Goal: Task Accomplishment & Management: Use online tool/utility

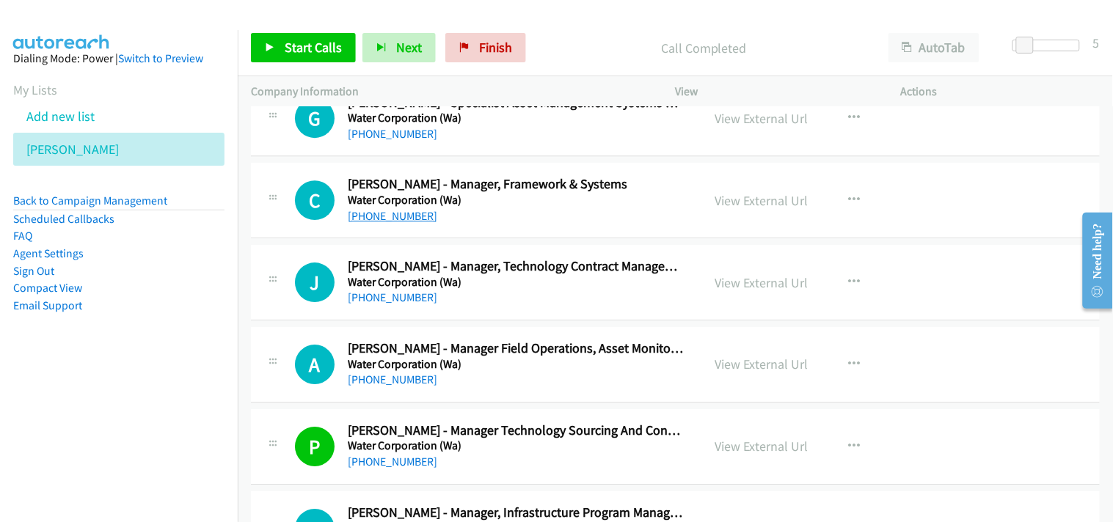
scroll to position [8233, 0]
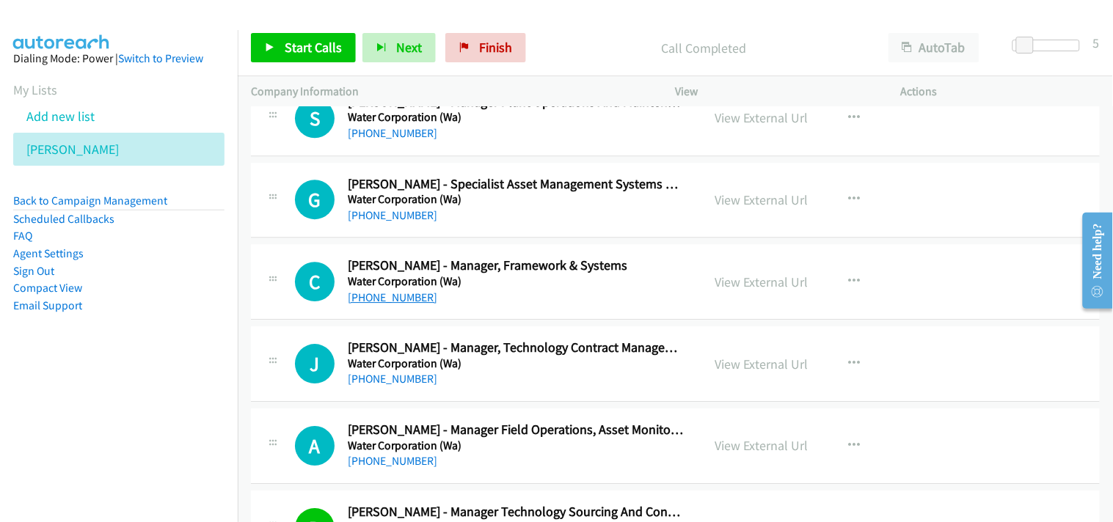
click at [398, 216] on link "[PHONE_NUMBER]" at bounding box center [393, 215] width 90 height 14
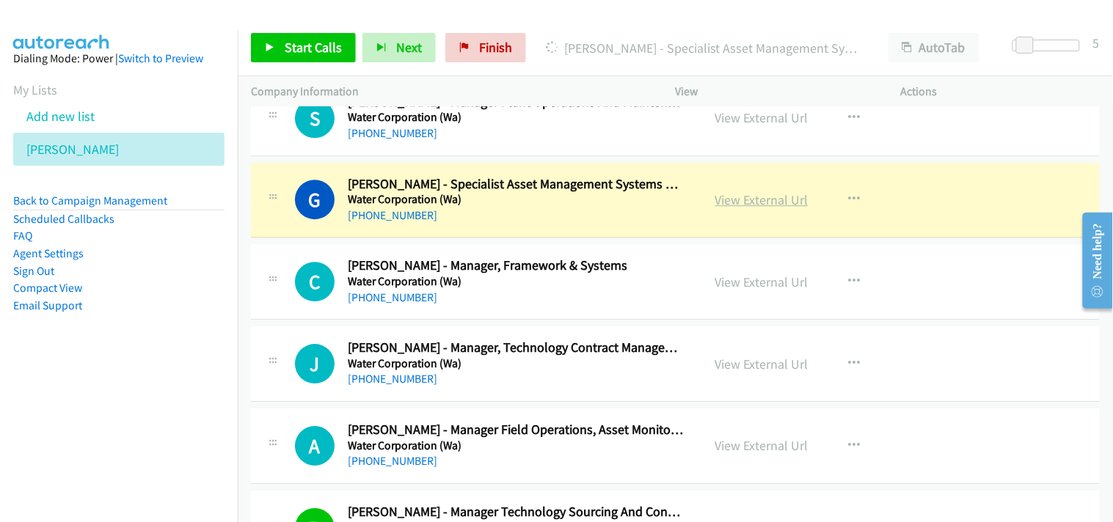
click at [764, 208] on link "View External Url" at bounding box center [761, 199] width 93 height 17
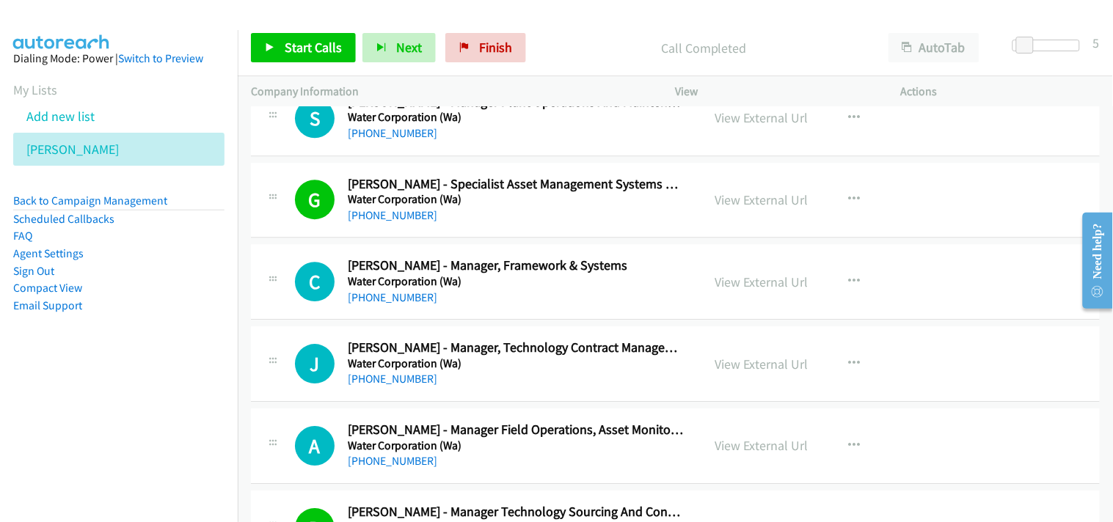
scroll to position [8314, 0]
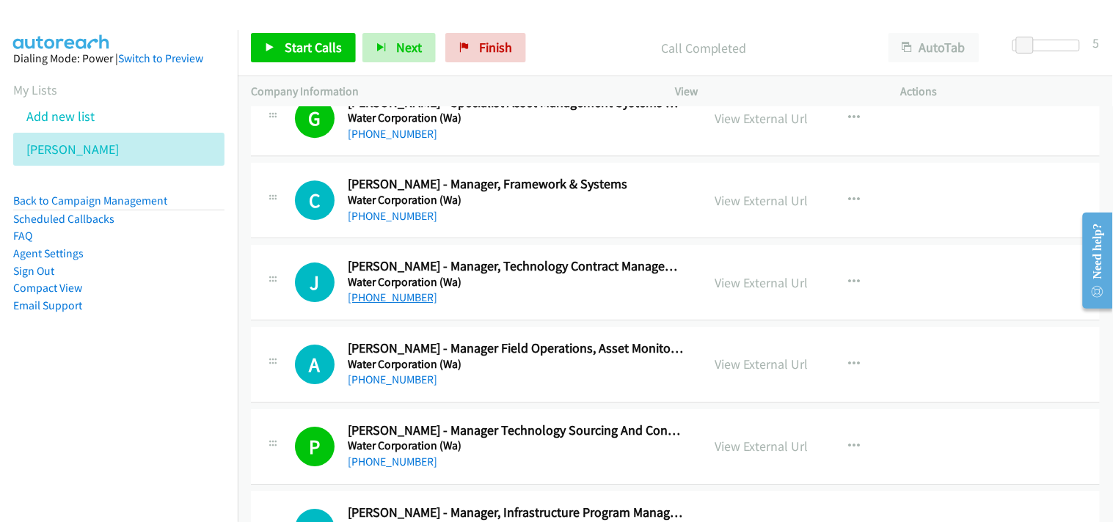
click at [382, 304] on link "[PHONE_NUMBER]" at bounding box center [393, 298] width 90 height 14
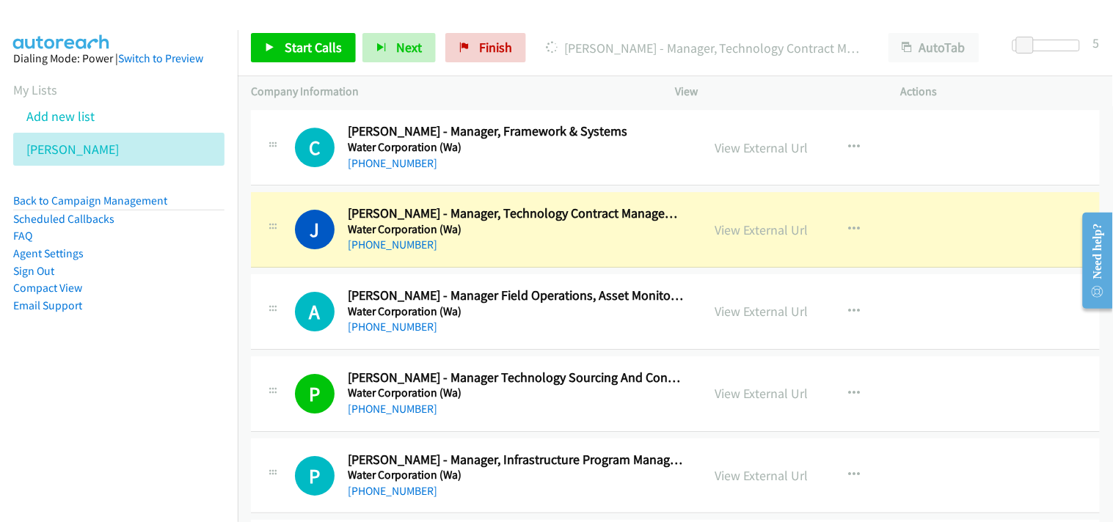
scroll to position [8396, 0]
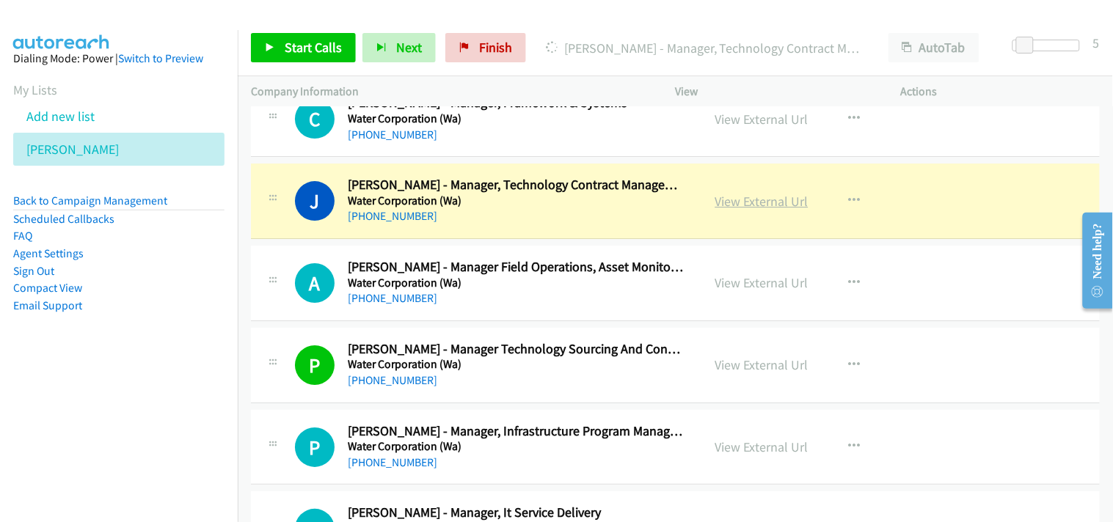
click at [765, 201] on link "View External Url" at bounding box center [761, 201] width 93 height 17
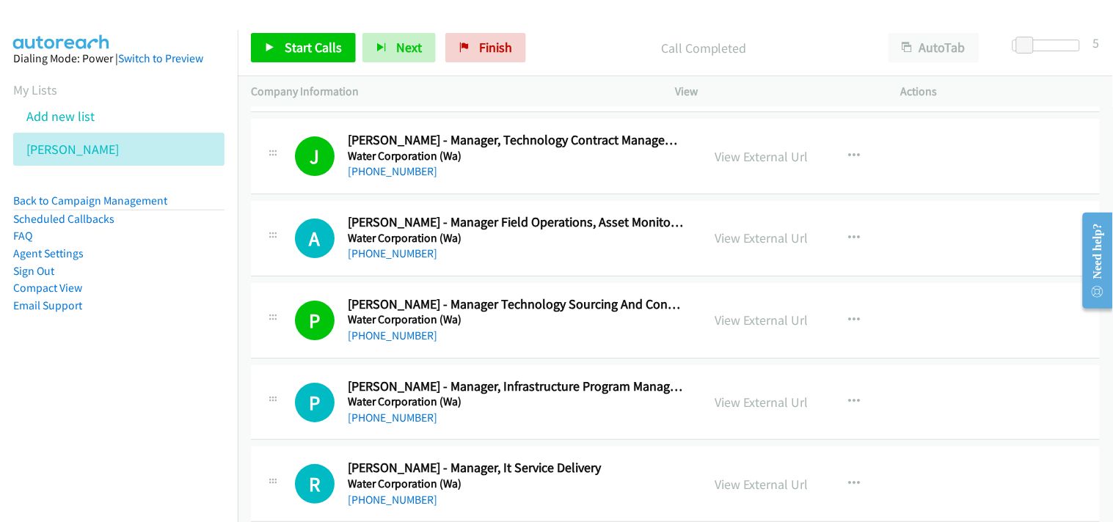
scroll to position [8477, 0]
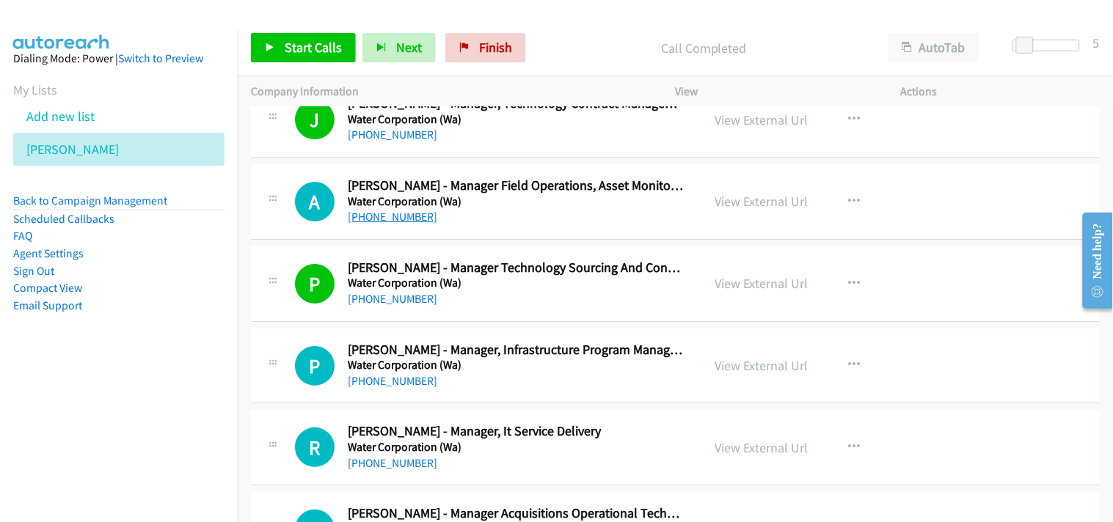
click at [402, 221] on link "[PHONE_NUMBER]" at bounding box center [393, 217] width 90 height 14
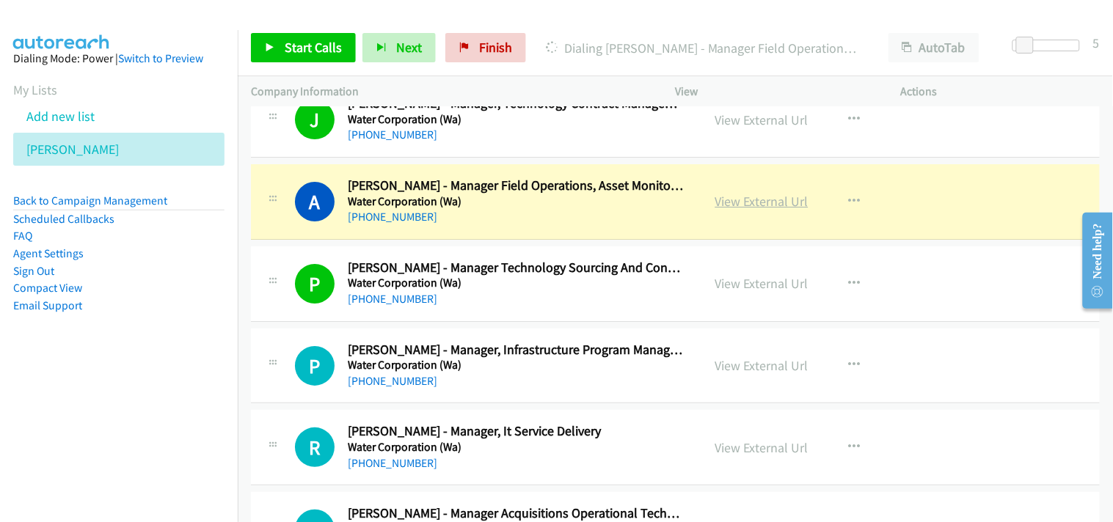
click at [754, 205] on link "View External Url" at bounding box center [761, 201] width 93 height 17
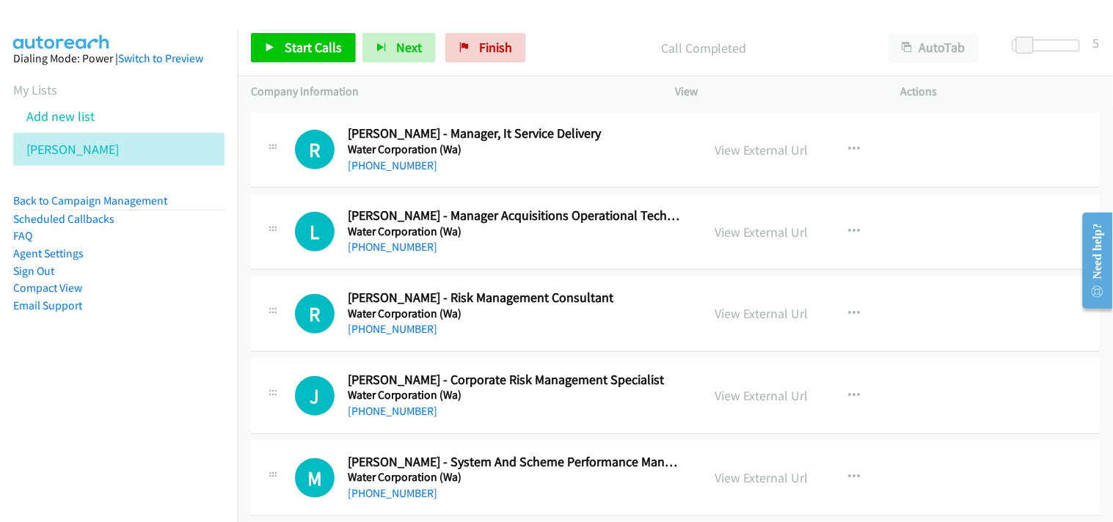
scroll to position [8804, 0]
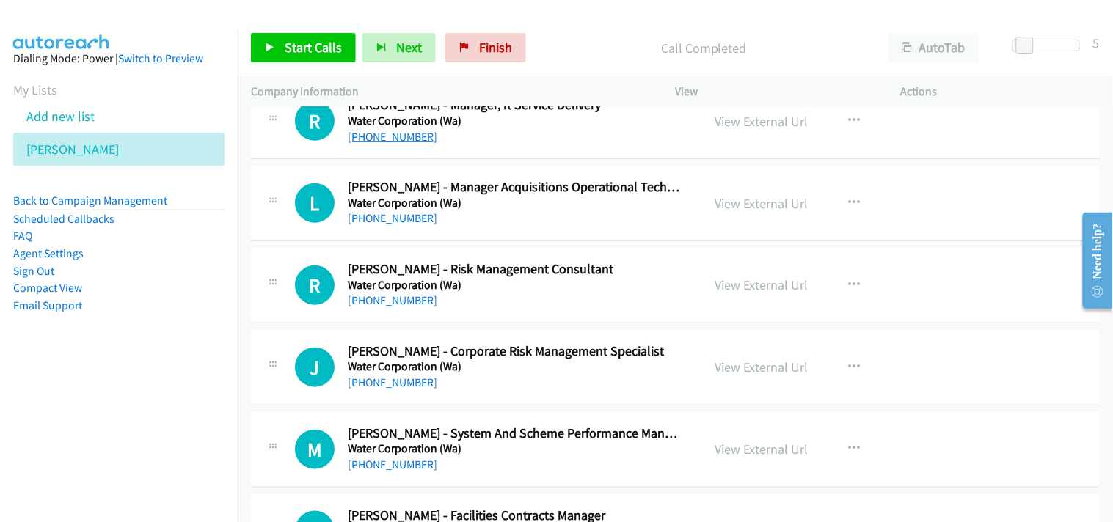
click at [385, 138] on link "[PHONE_NUMBER]" at bounding box center [393, 137] width 90 height 14
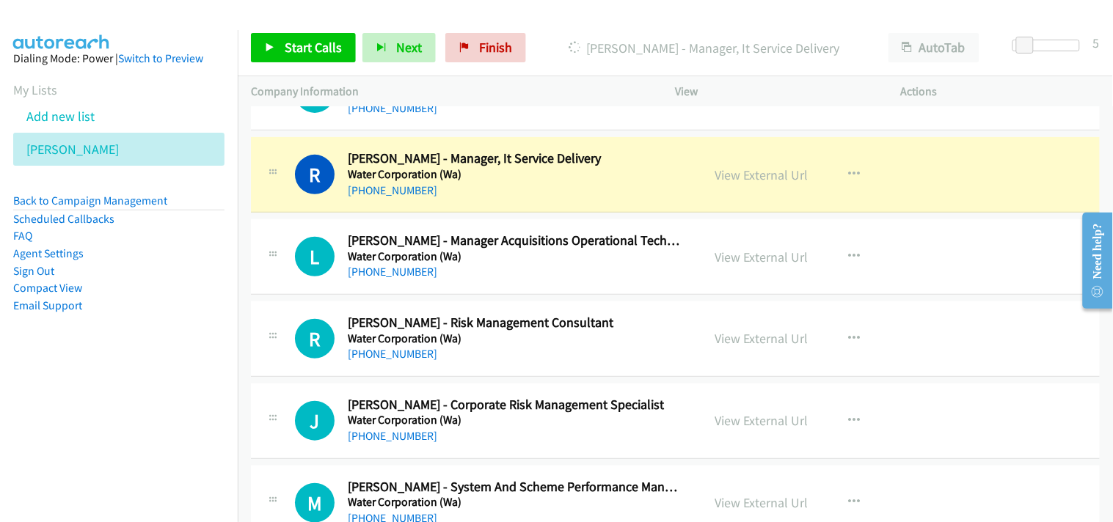
scroll to position [8722, 0]
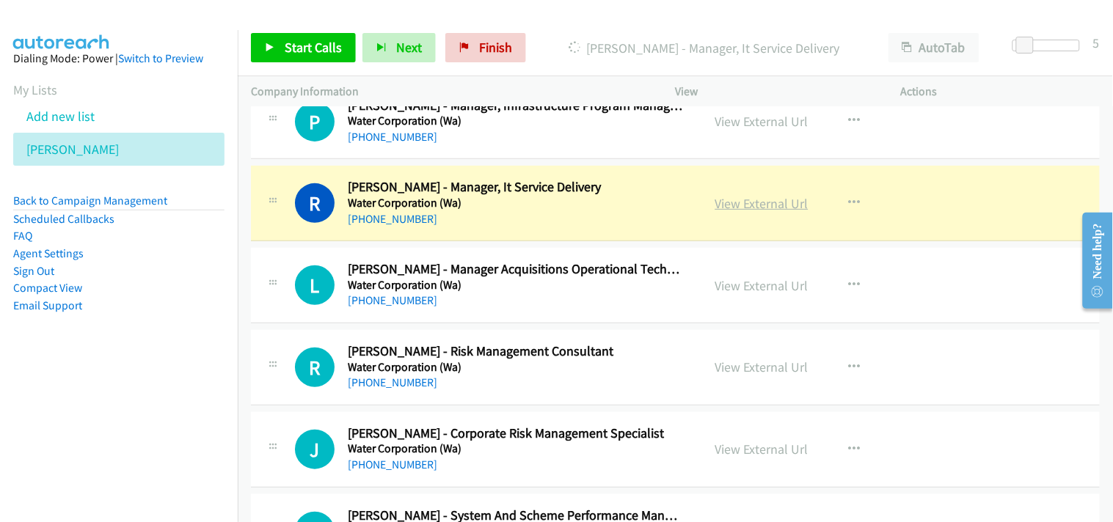
click at [738, 201] on link "View External Url" at bounding box center [761, 203] width 93 height 17
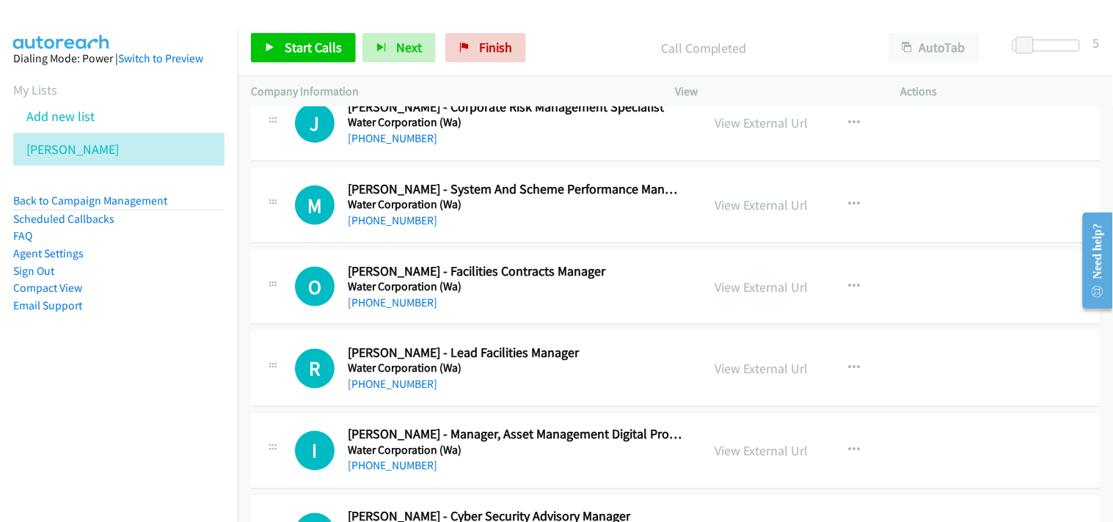
scroll to position [8967, 0]
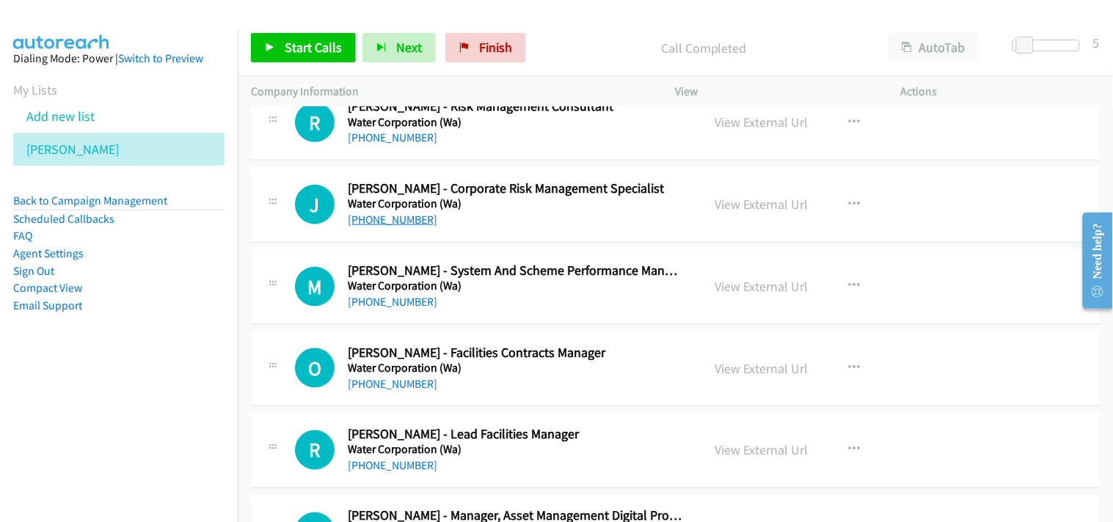
click at [387, 217] on link "[PHONE_NUMBER]" at bounding box center [393, 220] width 90 height 14
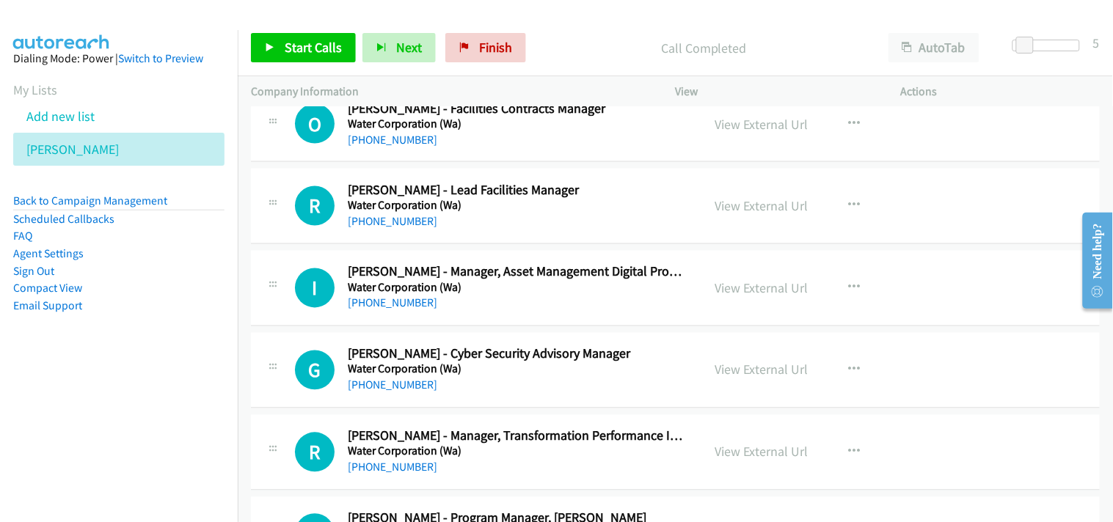
scroll to position [9130, 0]
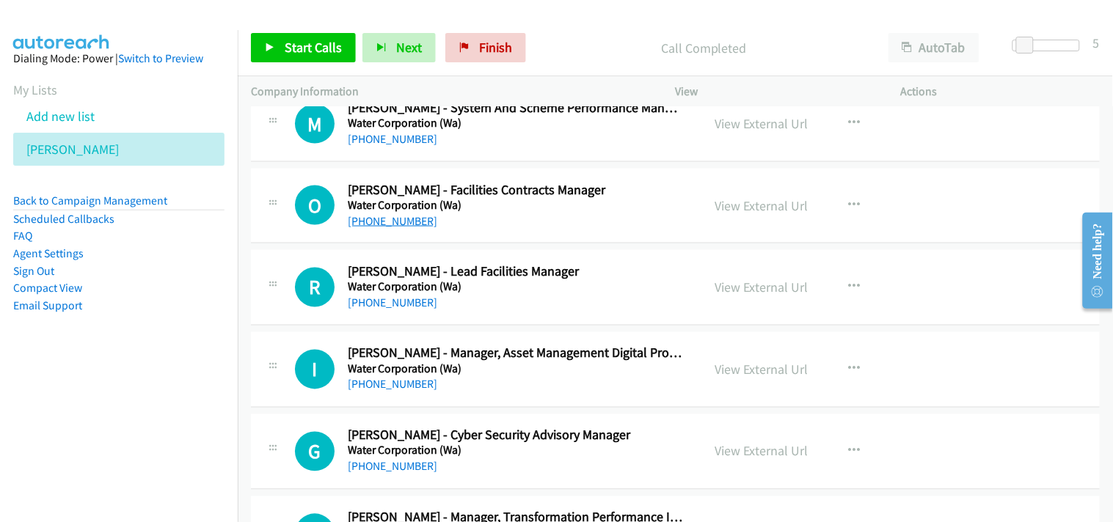
click at [399, 216] on link "[PHONE_NUMBER]" at bounding box center [393, 221] width 90 height 14
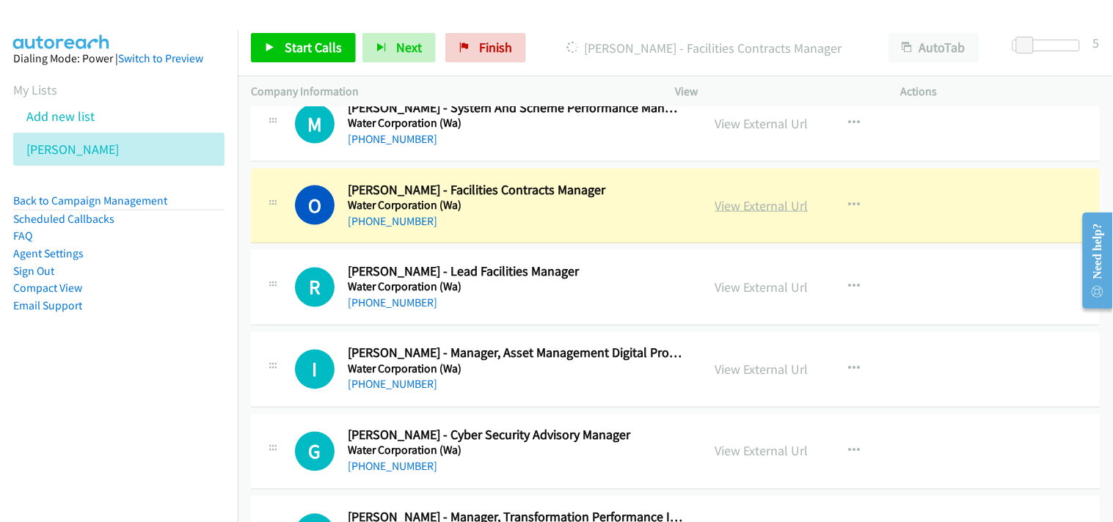
click at [739, 206] on link "View External Url" at bounding box center [761, 205] width 93 height 17
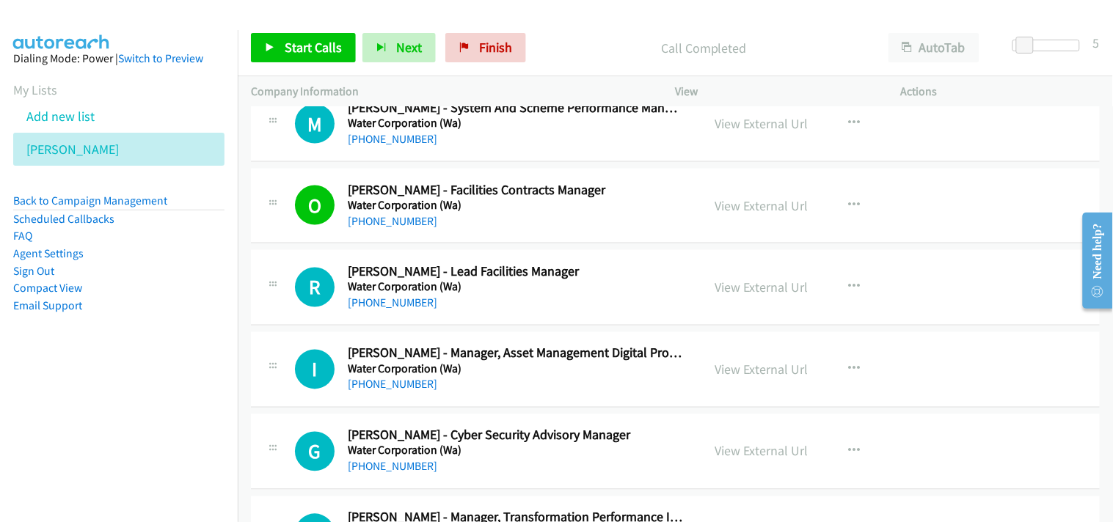
scroll to position [9211, 0]
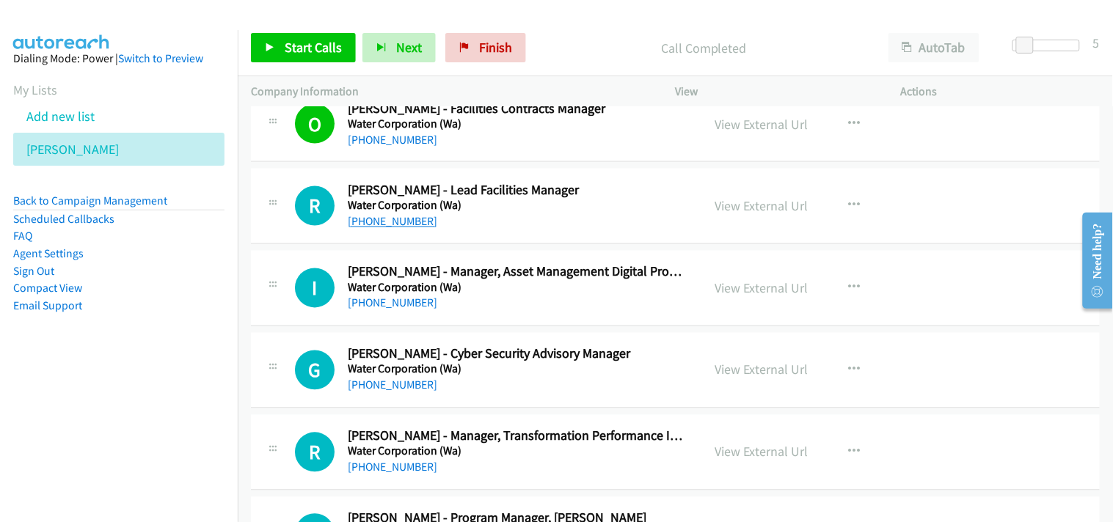
click at [381, 225] on link "[PHONE_NUMBER]" at bounding box center [393, 222] width 90 height 14
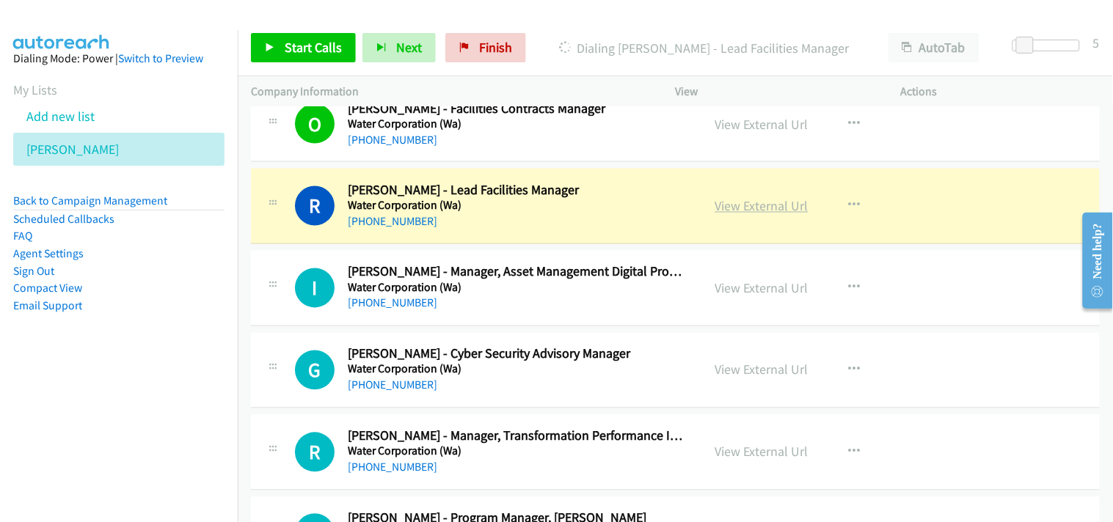
click at [745, 206] on link "View External Url" at bounding box center [761, 206] width 93 height 17
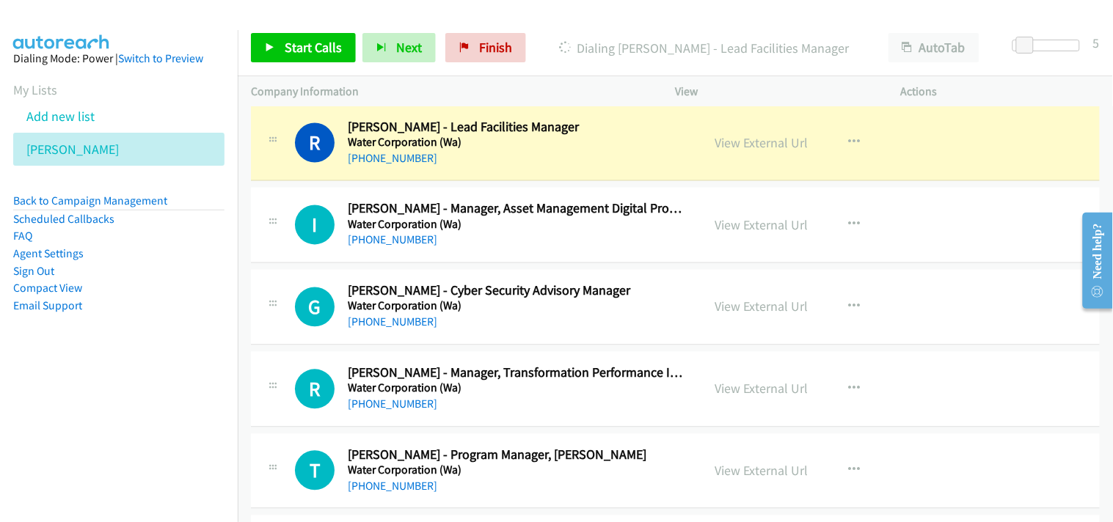
scroll to position [9292, 0]
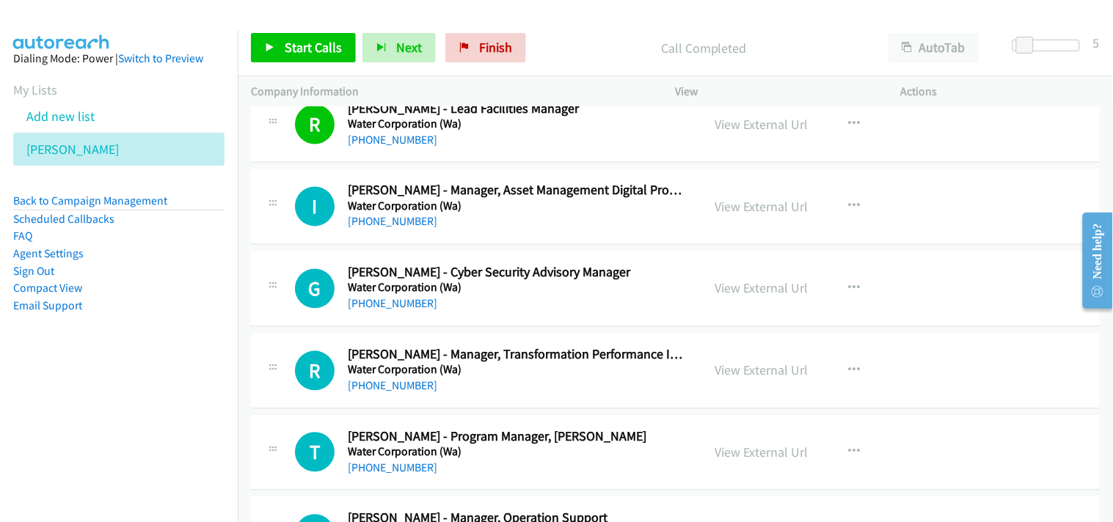
click at [389, 238] on div "I Callback Scheduled [PERSON_NAME] - Manager, Asset Management Digital Program …" at bounding box center [675, 207] width 849 height 76
click at [398, 229] on link "[PHONE_NUMBER]" at bounding box center [393, 222] width 90 height 14
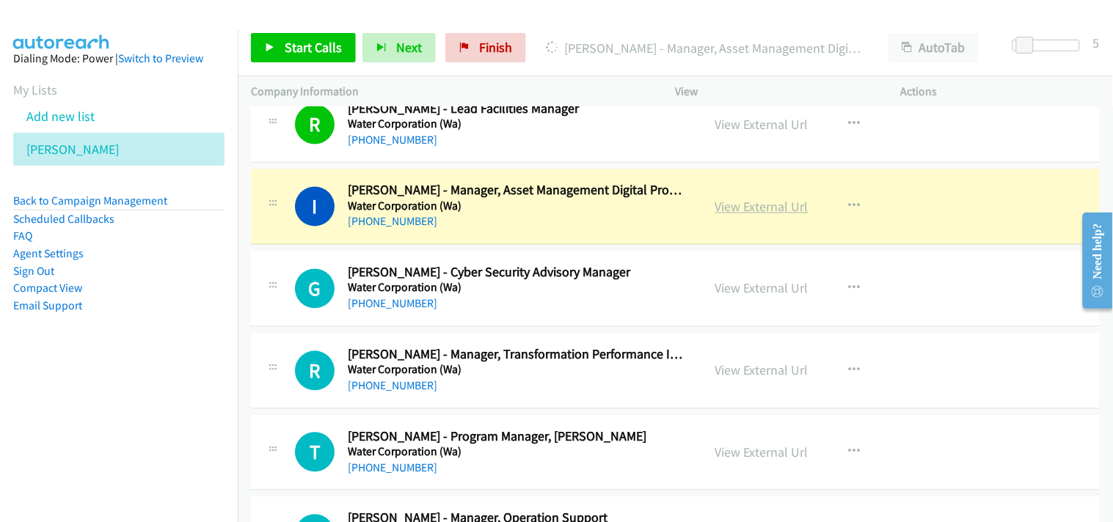
click at [781, 204] on link "View External Url" at bounding box center [761, 207] width 93 height 17
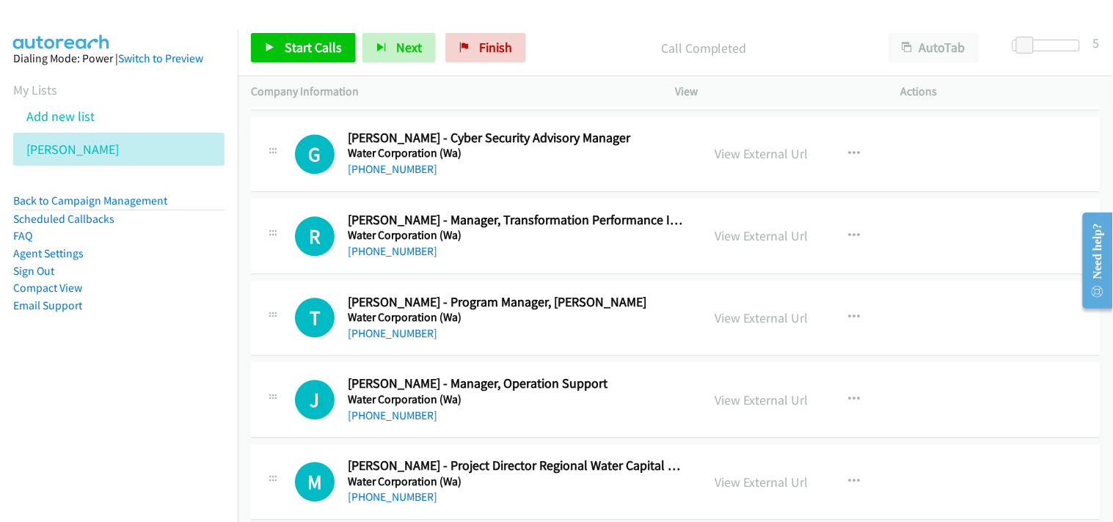
scroll to position [9455, 0]
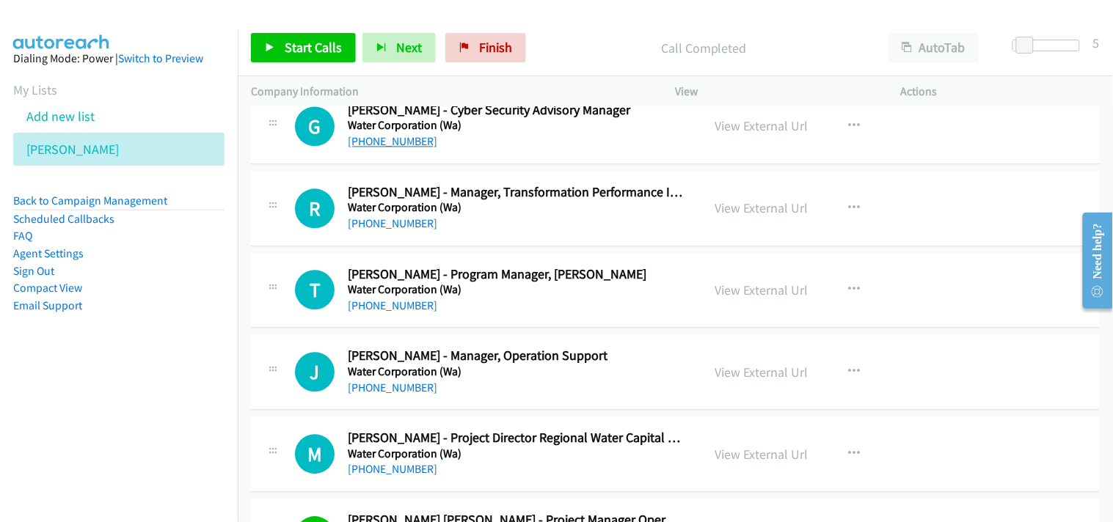
click at [401, 136] on link "[PHONE_NUMBER]" at bounding box center [393, 141] width 90 height 14
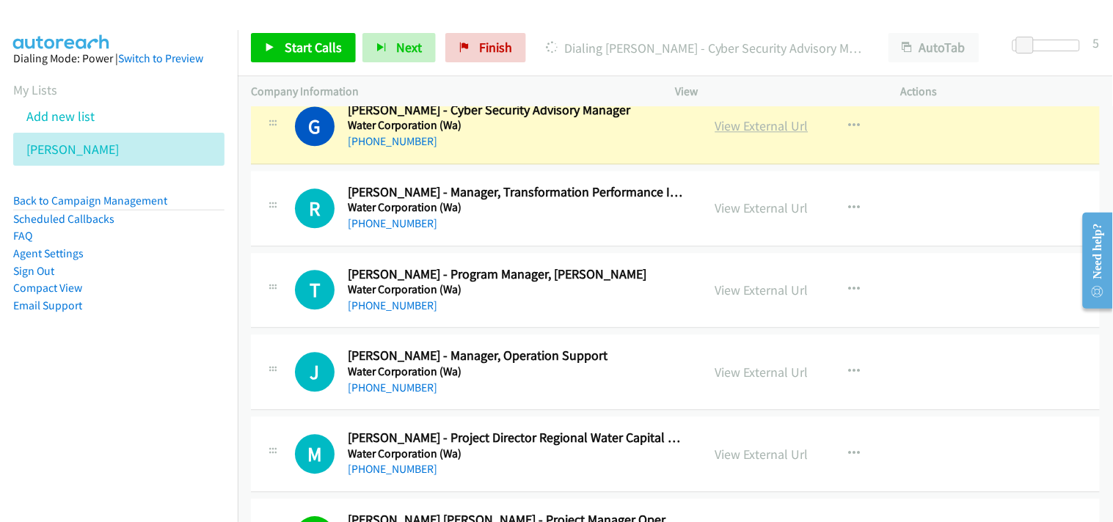
click at [720, 126] on link "View External Url" at bounding box center [761, 125] width 93 height 17
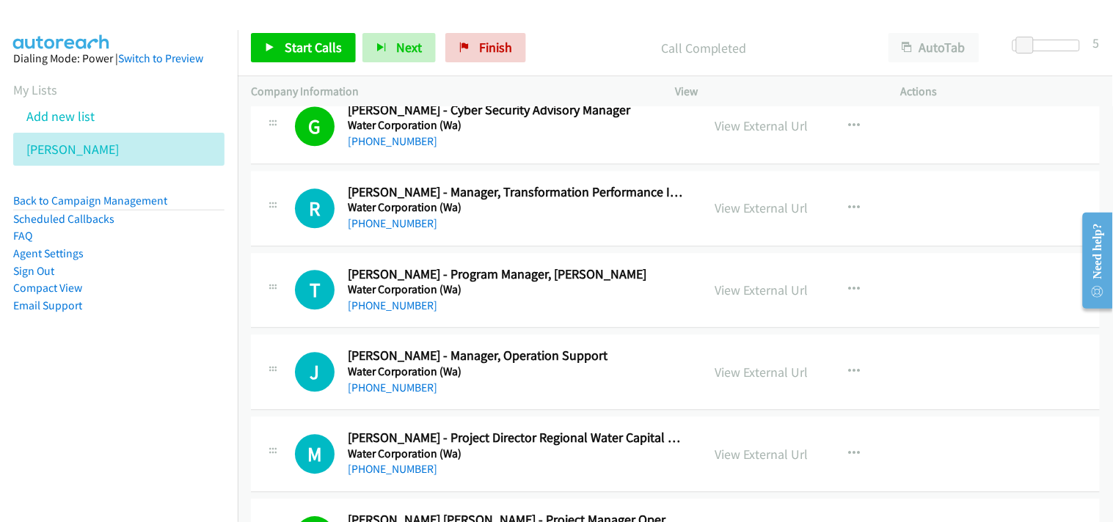
click at [140, 393] on nav "Dialing Mode: Power | Switch to Preview My Lists Add new list [PERSON_NAME] Bac…" at bounding box center [119, 291] width 238 height 522
click at [392, 230] on link "[PHONE_NUMBER]" at bounding box center [393, 223] width 90 height 14
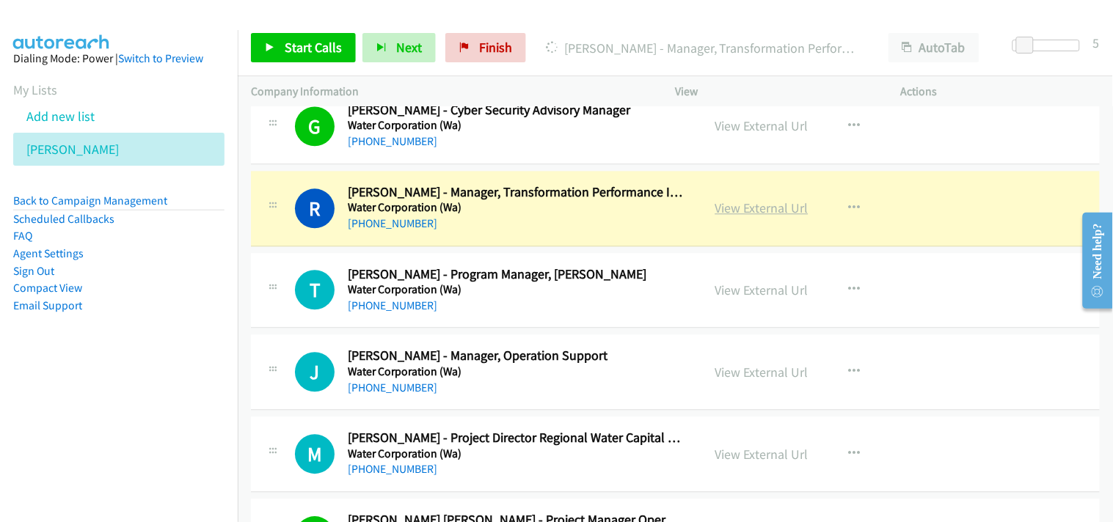
click at [762, 207] on link "View External Url" at bounding box center [761, 208] width 93 height 17
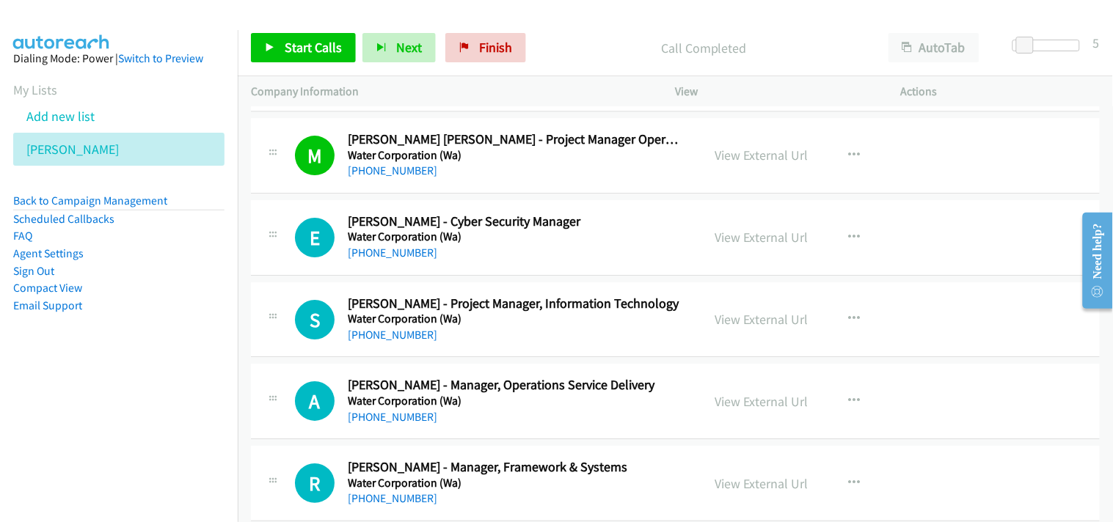
scroll to position [9863, 0]
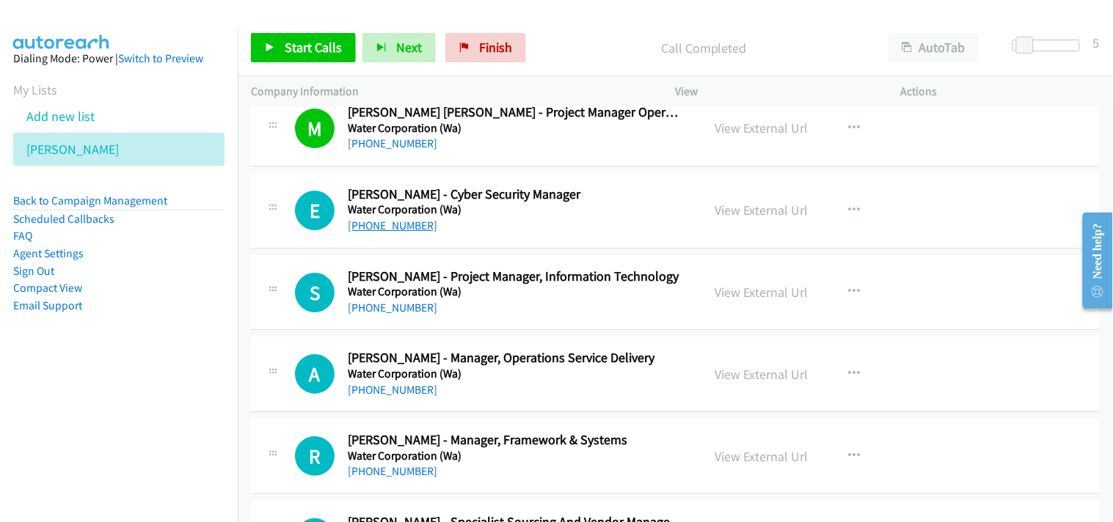
click at [390, 225] on link "[PHONE_NUMBER]" at bounding box center [393, 226] width 90 height 14
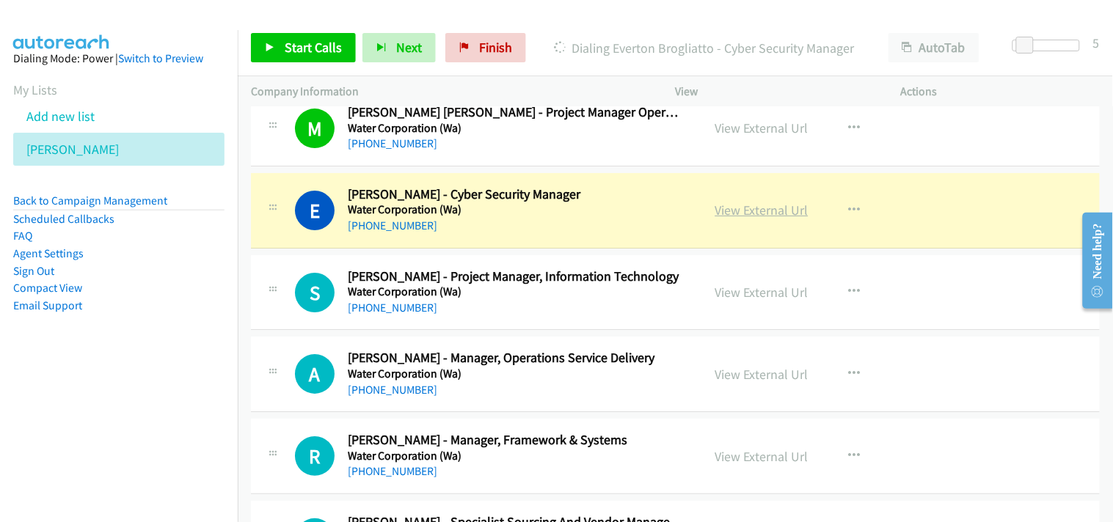
click at [758, 208] on link "View External Url" at bounding box center [761, 210] width 93 height 17
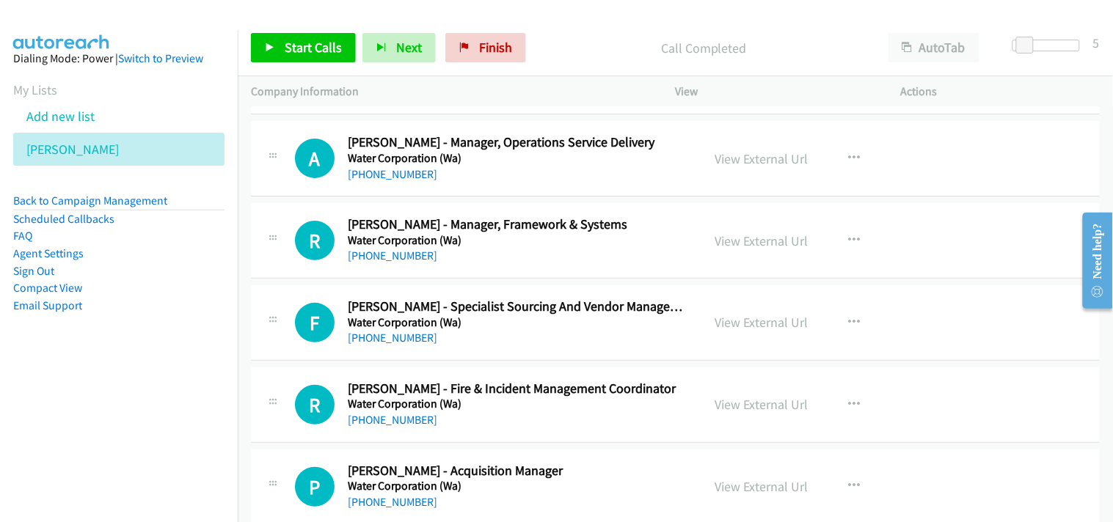
scroll to position [10108, 0]
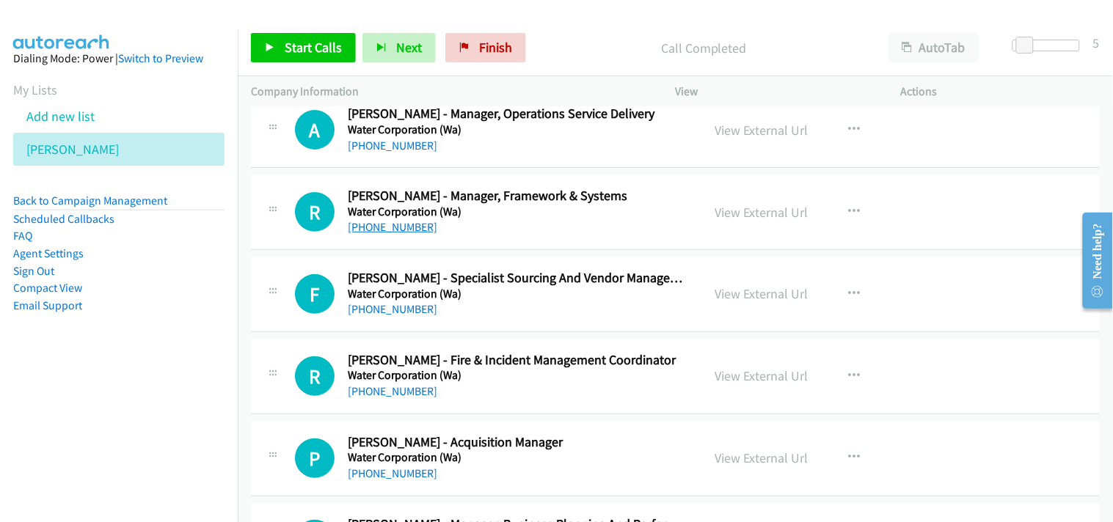
click at [376, 231] on link "[PHONE_NUMBER]" at bounding box center [393, 227] width 90 height 14
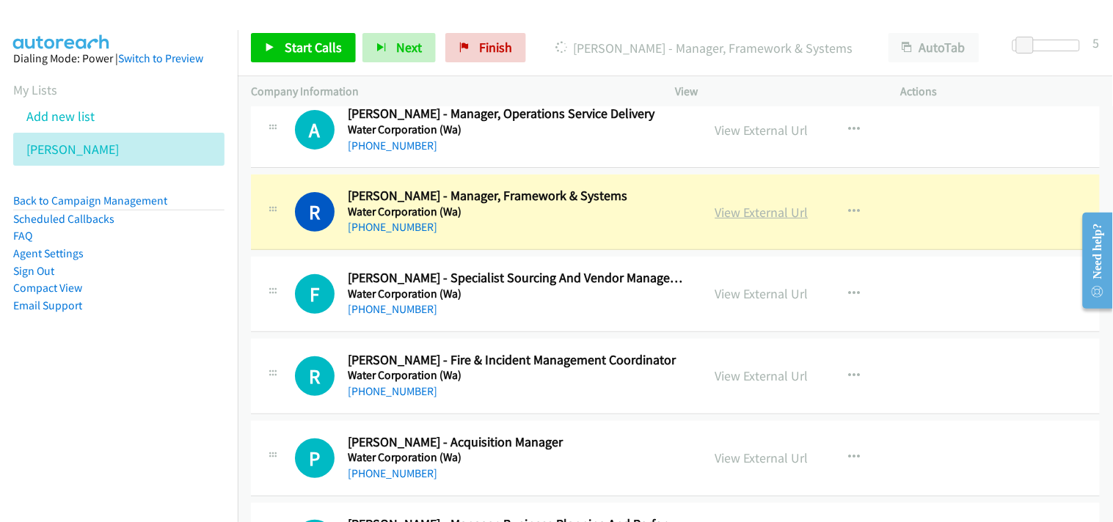
click at [737, 221] on link "View External Url" at bounding box center [761, 212] width 93 height 17
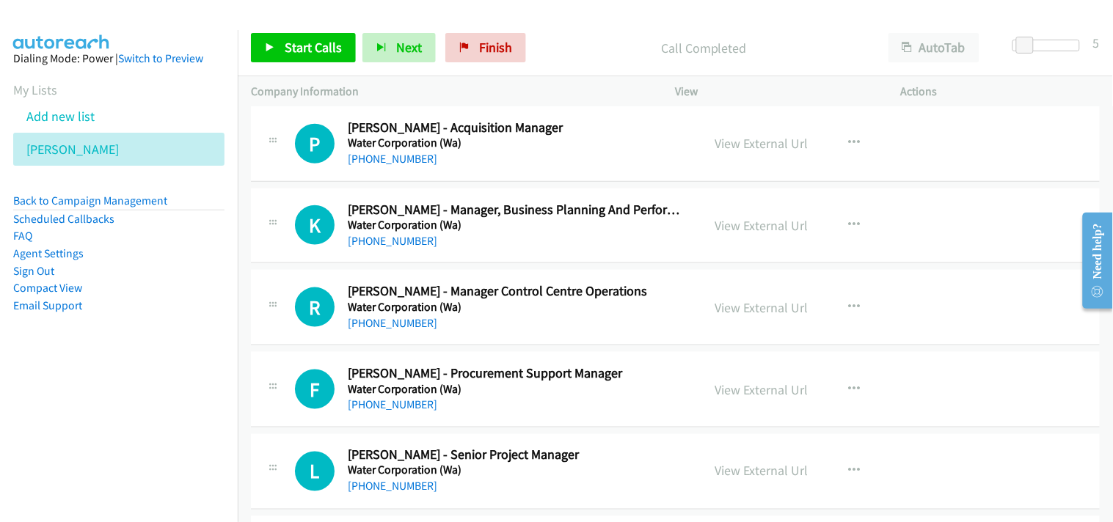
scroll to position [10515, 0]
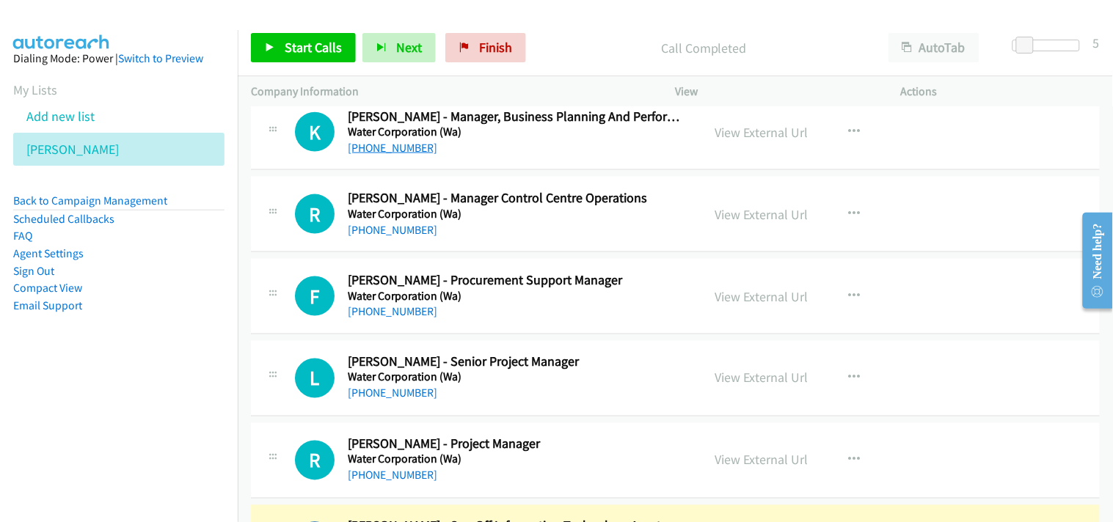
click at [387, 150] on link "[PHONE_NUMBER]" at bounding box center [393, 148] width 90 height 14
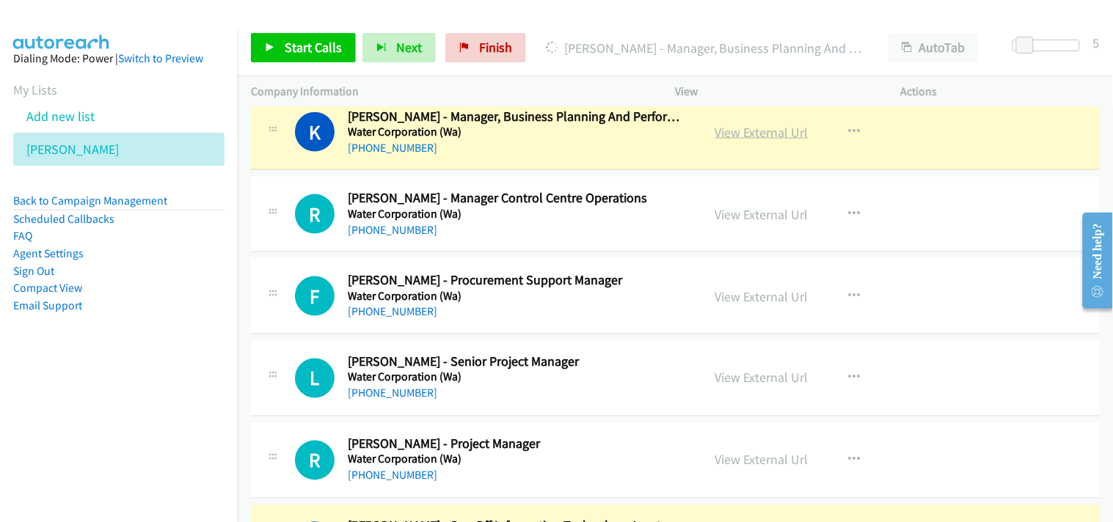
click at [737, 135] on link "View External Url" at bounding box center [761, 132] width 93 height 17
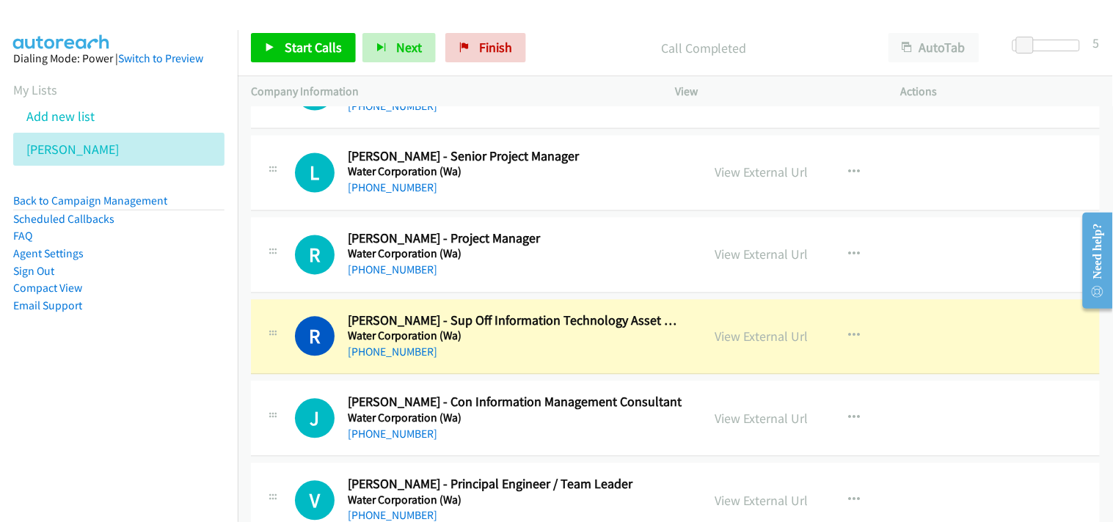
scroll to position [10841, 0]
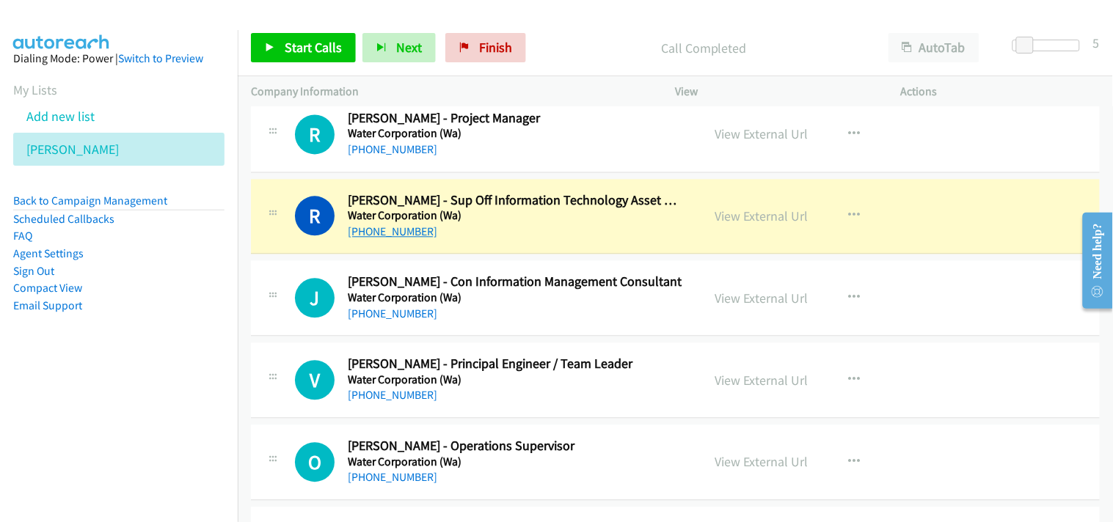
click at [390, 235] on link "[PHONE_NUMBER]" at bounding box center [393, 232] width 90 height 14
click at [734, 223] on link "View External Url" at bounding box center [761, 216] width 93 height 17
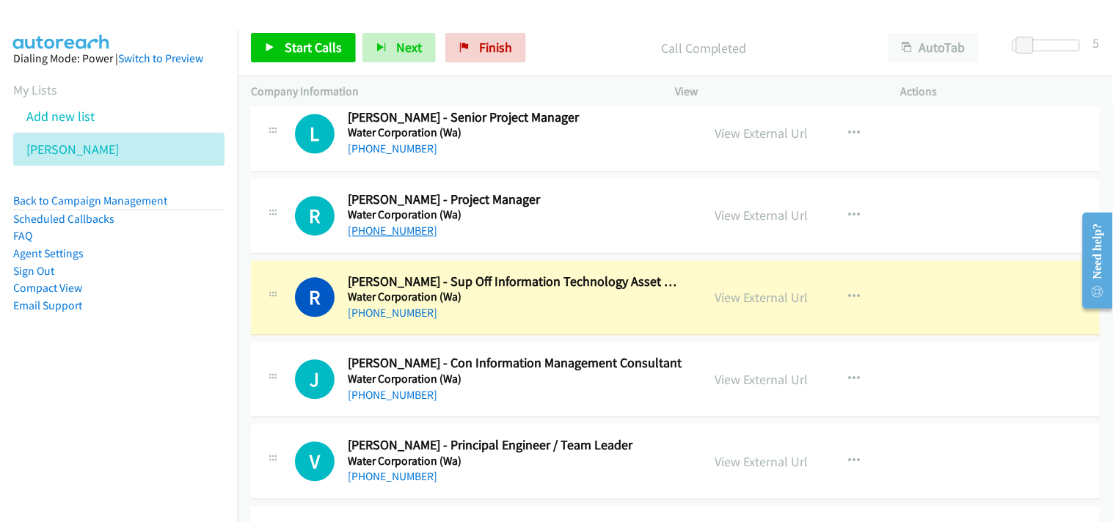
click at [399, 235] on link "[PHONE_NUMBER]" at bounding box center [393, 231] width 90 height 14
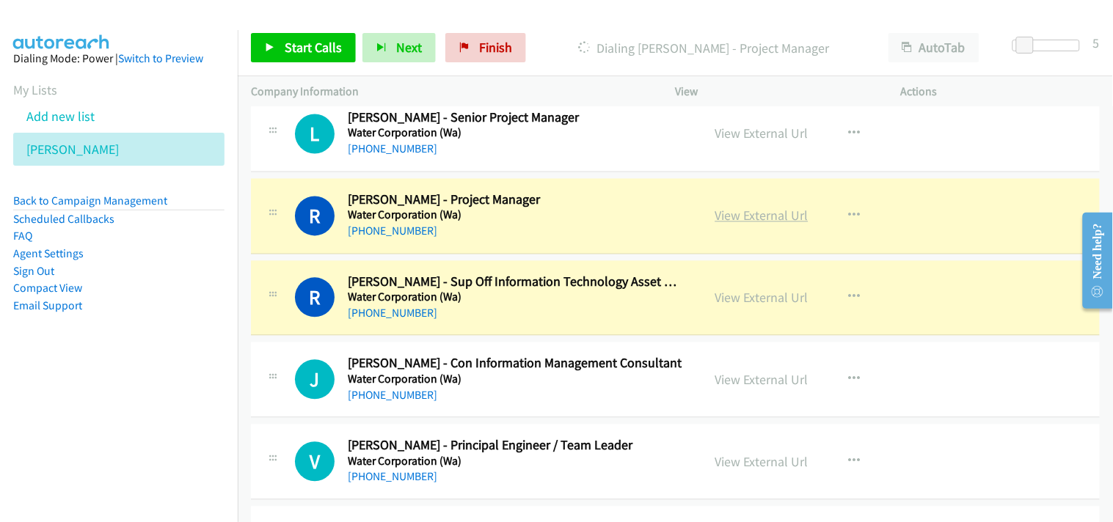
click at [752, 218] on link "View External Url" at bounding box center [761, 216] width 93 height 17
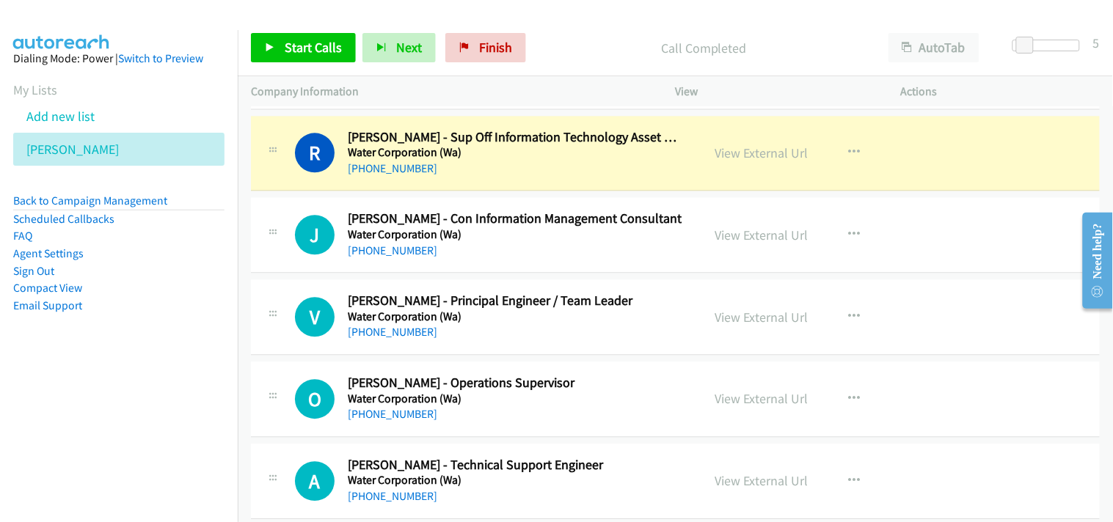
scroll to position [10923, 0]
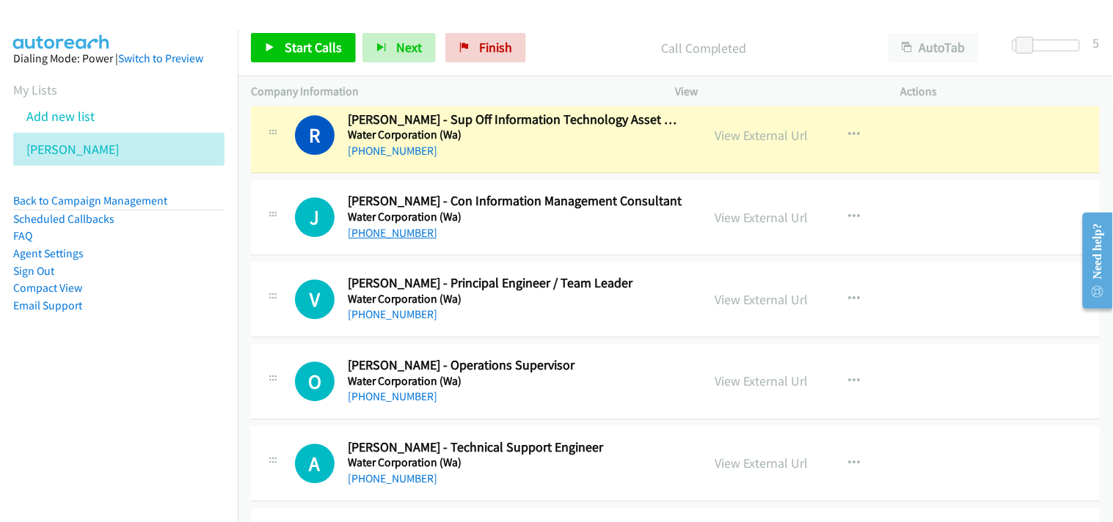
click at [391, 235] on link "[PHONE_NUMBER]" at bounding box center [393, 233] width 90 height 14
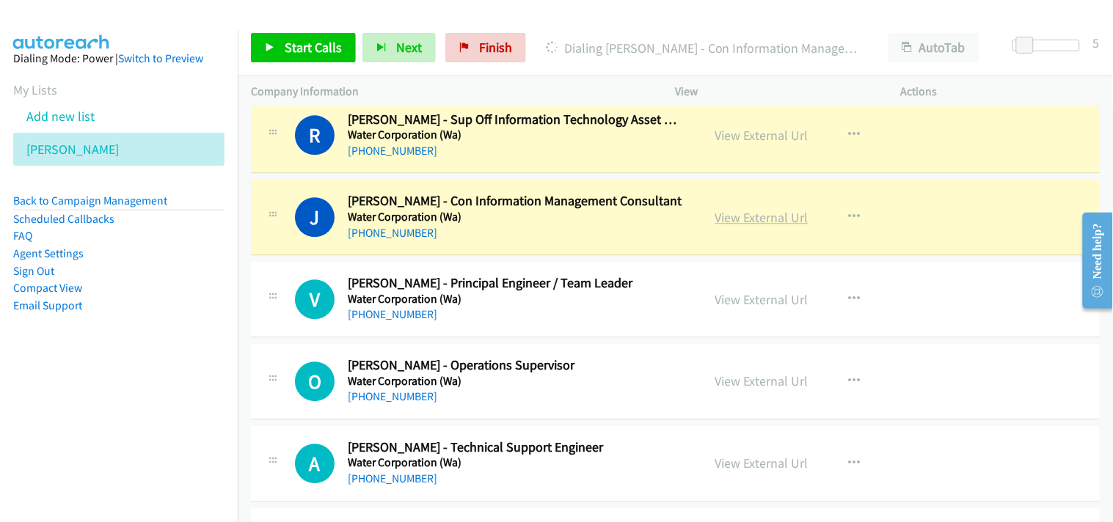
click at [759, 222] on link "View External Url" at bounding box center [761, 217] width 93 height 17
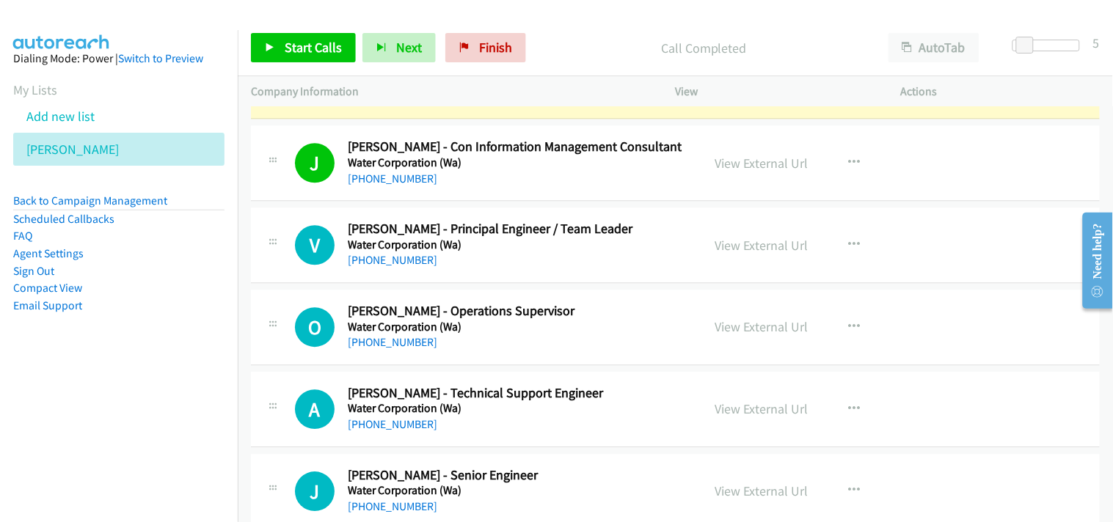
scroll to position [11005, 0]
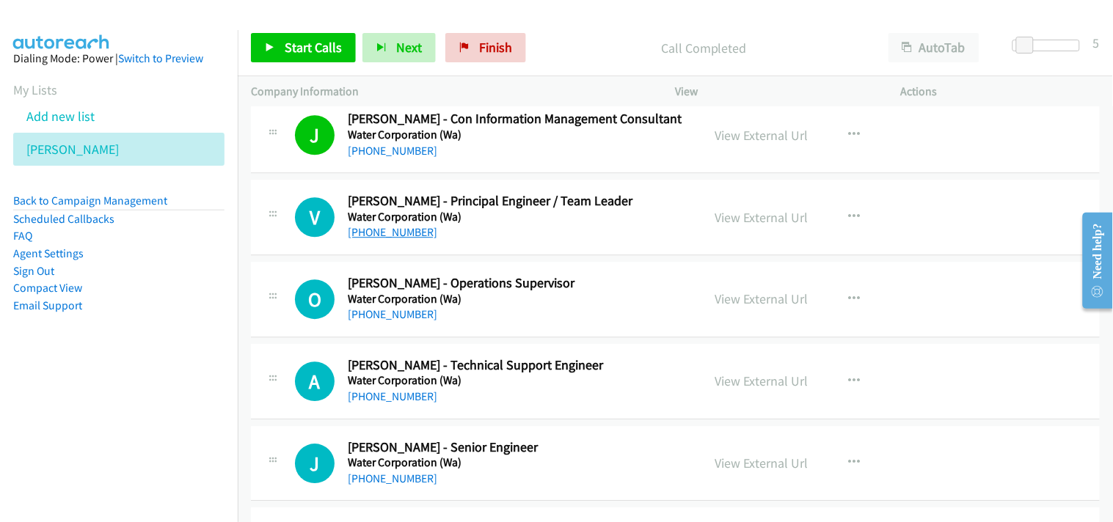
click at [408, 238] on link "[PHONE_NUMBER]" at bounding box center [393, 232] width 90 height 14
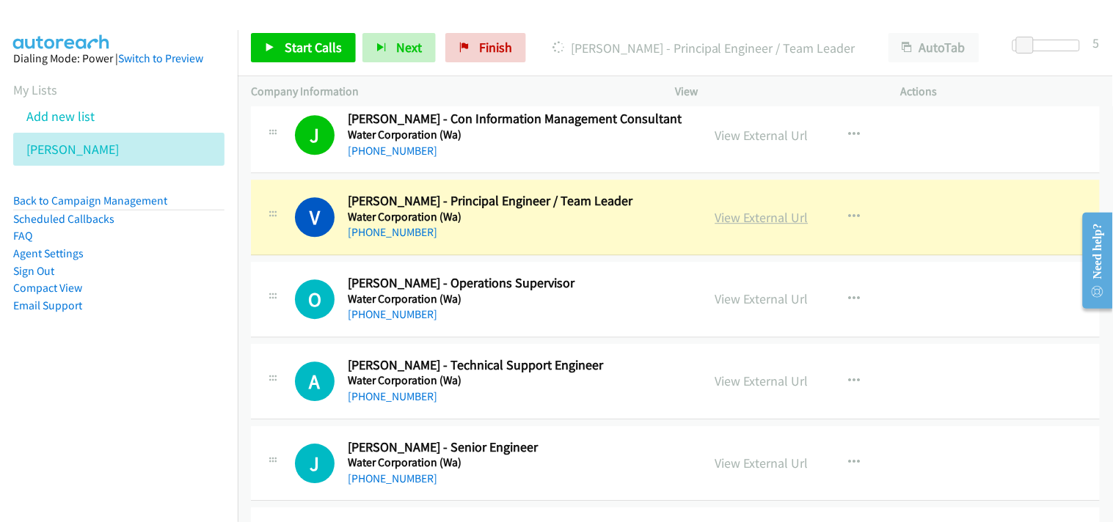
click at [781, 223] on link "View External Url" at bounding box center [761, 217] width 93 height 17
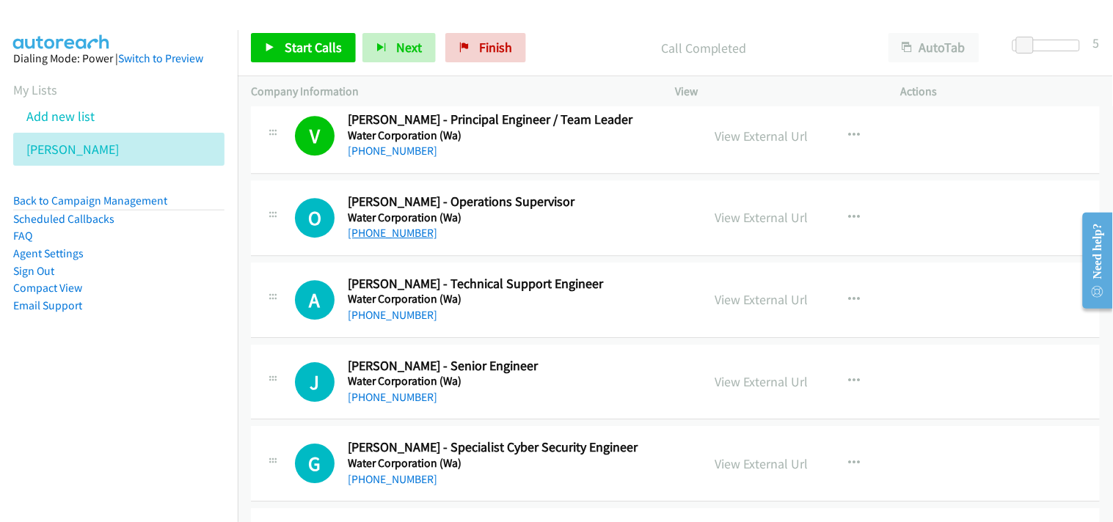
scroll to position [11168, 0]
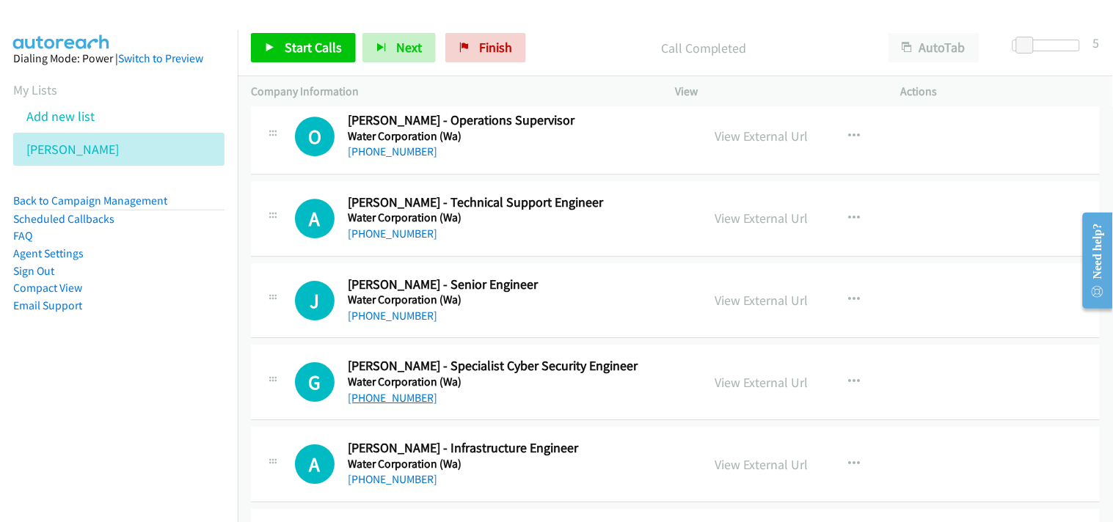
click at [379, 405] on link "[PHONE_NUMBER]" at bounding box center [393, 398] width 90 height 14
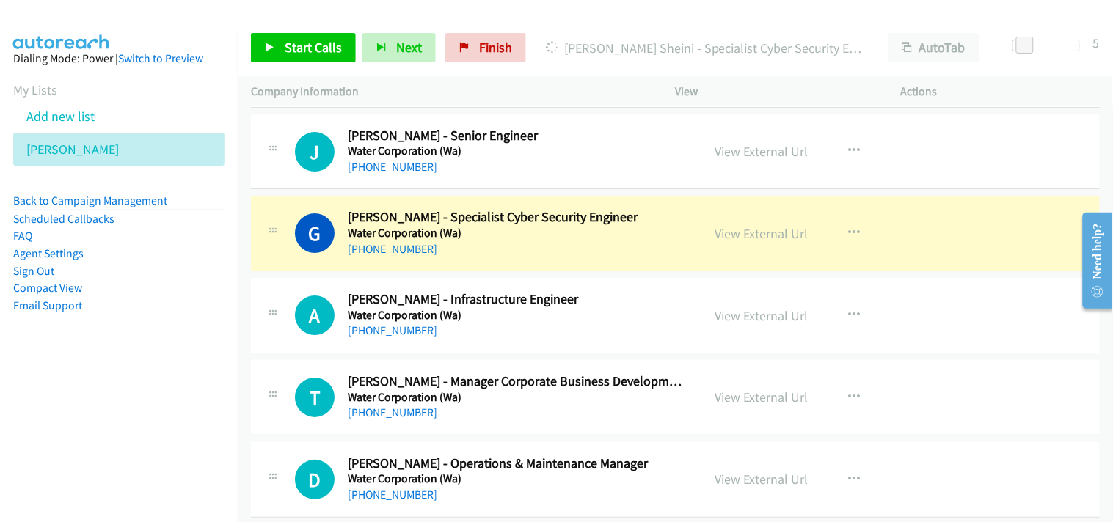
scroll to position [11331, 0]
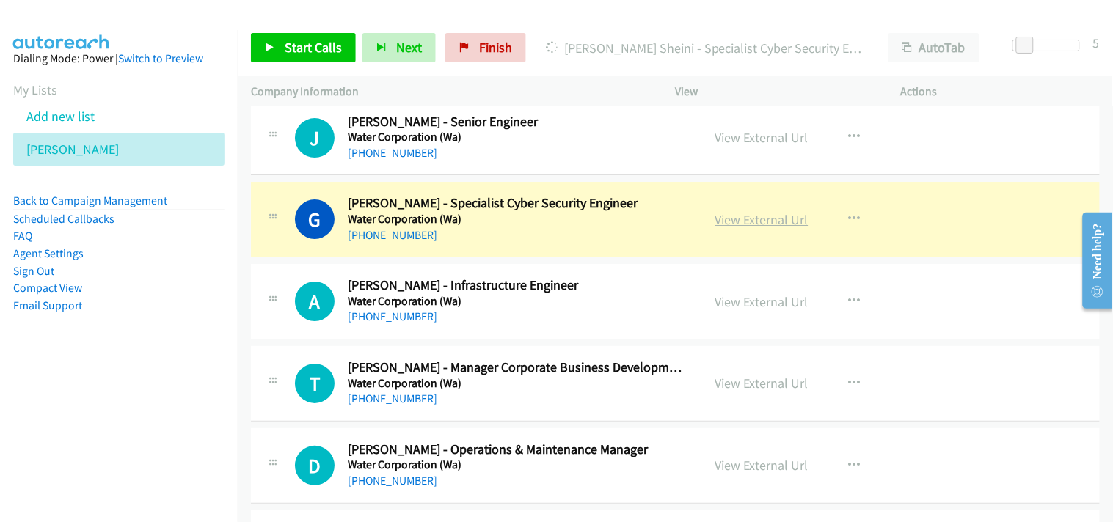
click at [756, 216] on link "View External Url" at bounding box center [761, 219] width 93 height 17
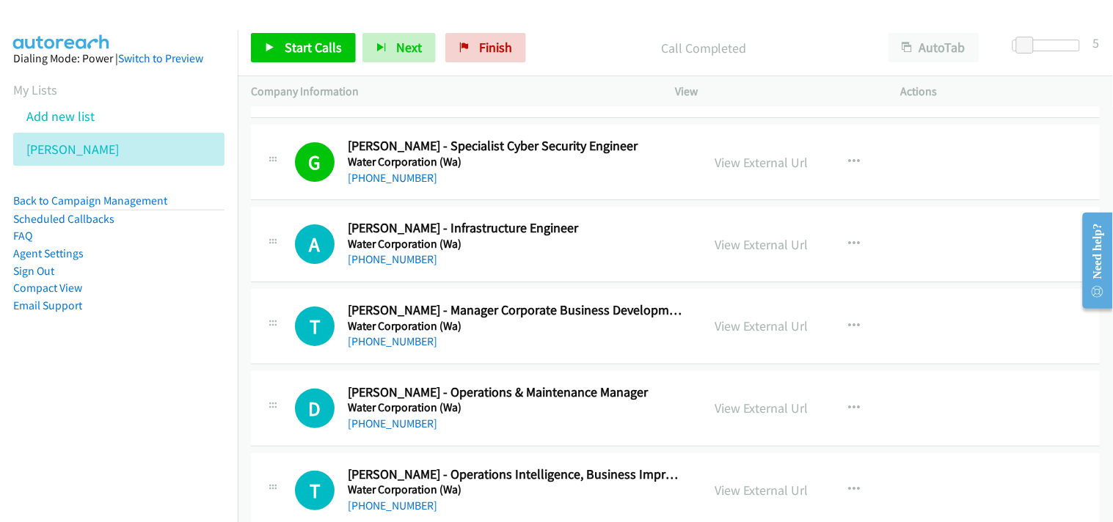
scroll to position [11412, 0]
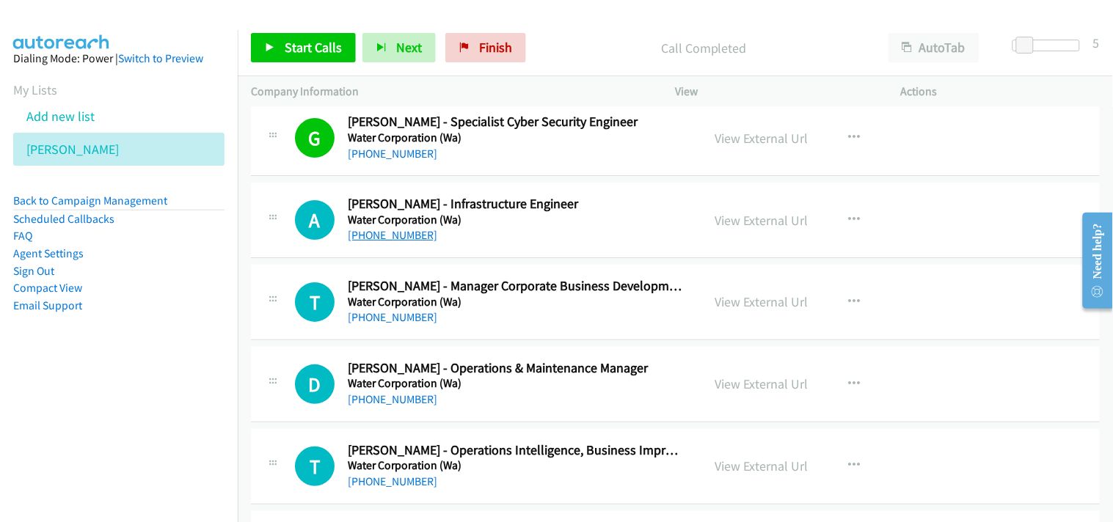
click at [394, 238] on link "[PHONE_NUMBER]" at bounding box center [393, 235] width 90 height 14
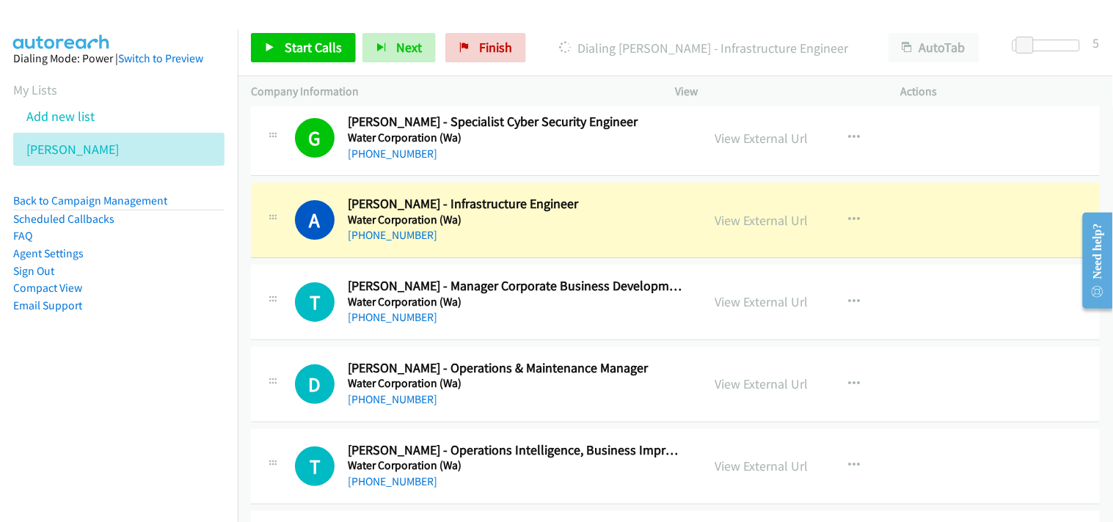
scroll to position [11493, 0]
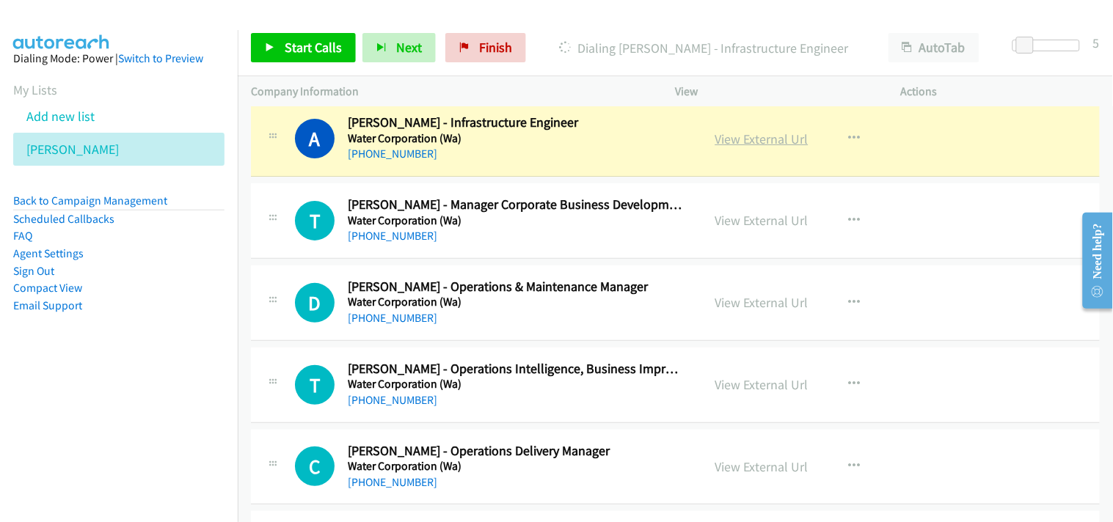
click at [731, 147] on link "View External Url" at bounding box center [761, 139] width 93 height 17
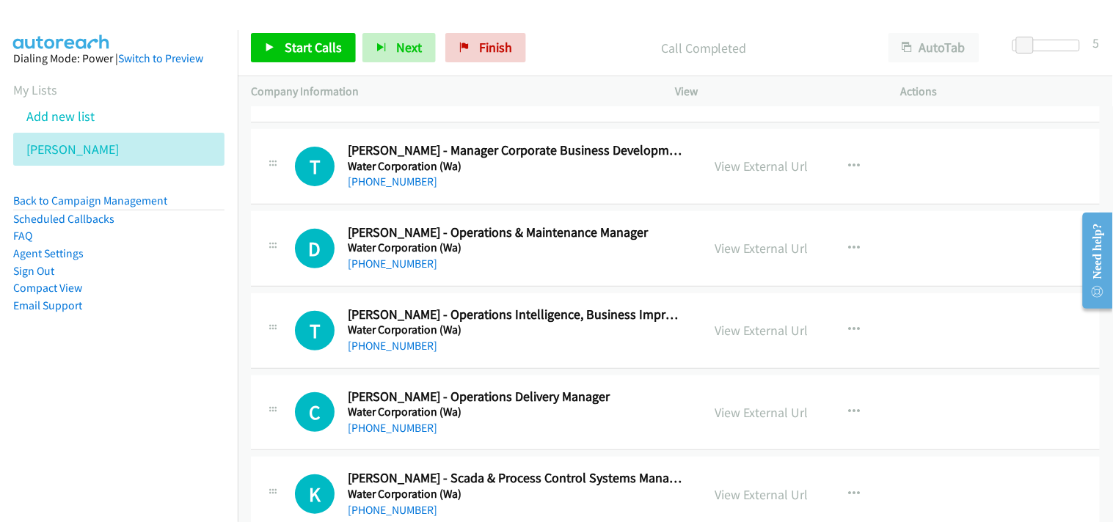
scroll to position [11575, 0]
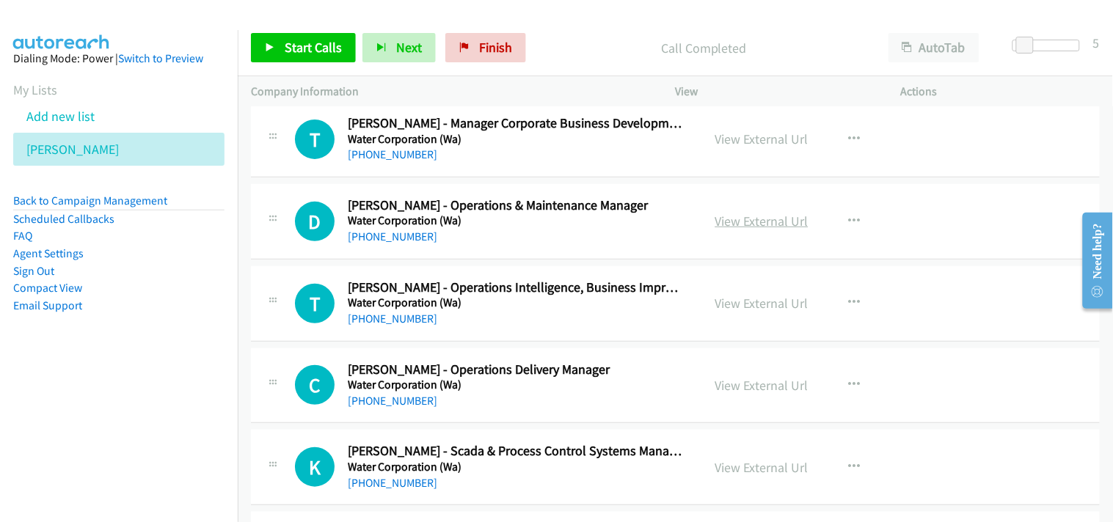
click at [756, 228] on link "View External Url" at bounding box center [761, 221] width 93 height 17
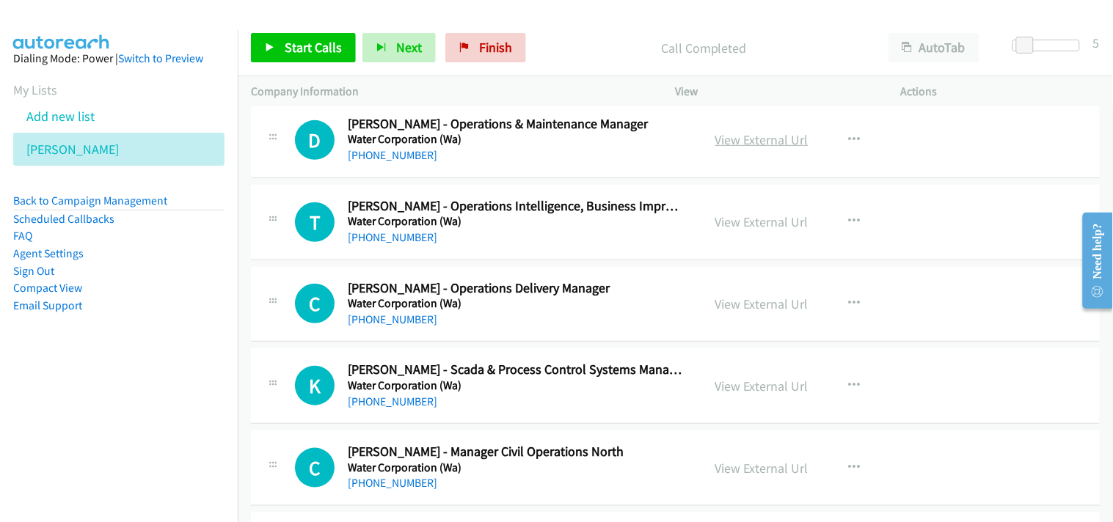
click at [730, 138] on link "View External Url" at bounding box center [761, 139] width 93 height 17
click at [390, 161] on link "[PHONE_NUMBER]" at bounding box center [393, 155] width 90 height 14
click at [738, 218] on link "View External Url" at bounding box center [761, 221] width 93 height 17
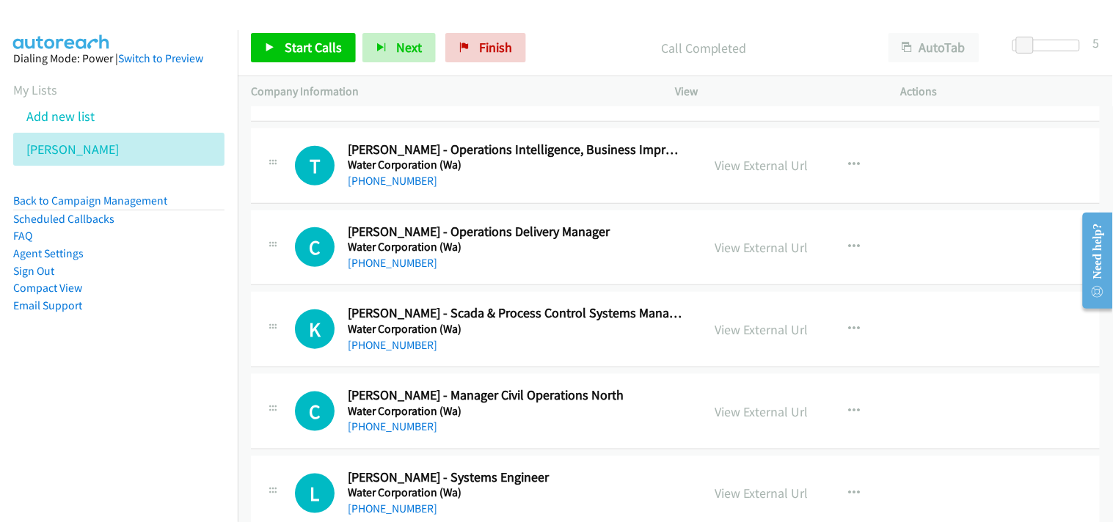
scroll to position [11738, 0]
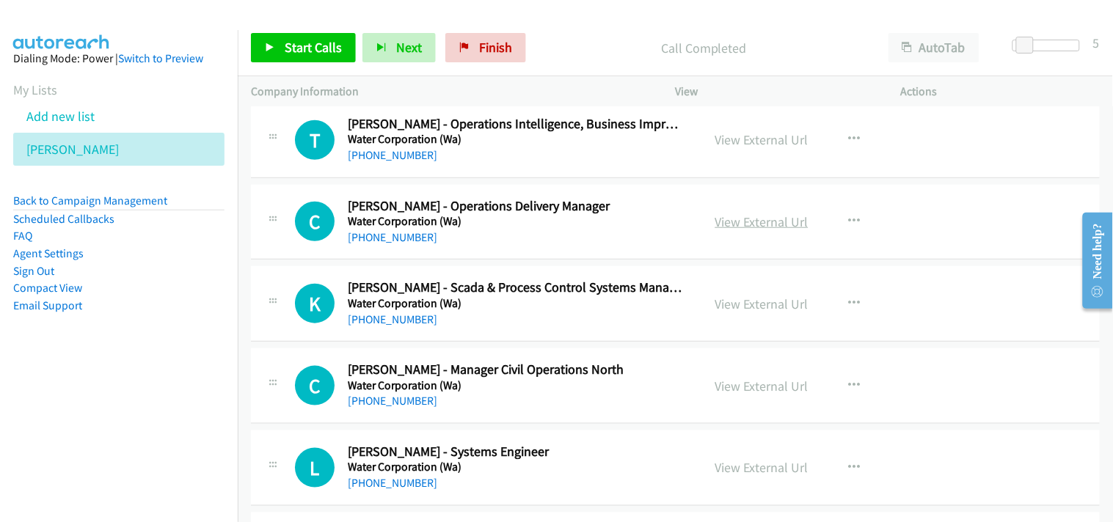
click at [789, 230] on link "View External Url" at bounding box center [761, 221] width 93 height 17
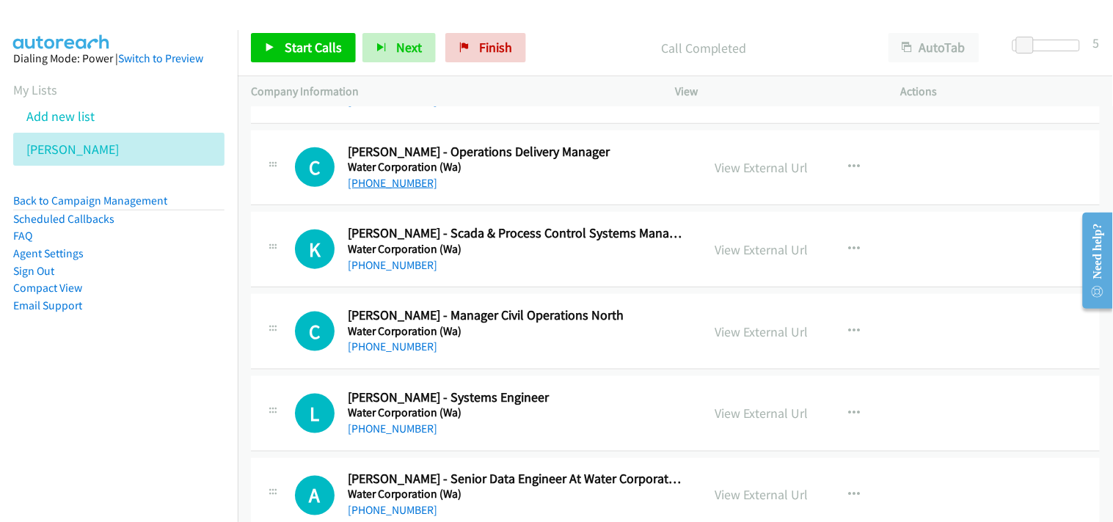
scroll to position [11820, 0]
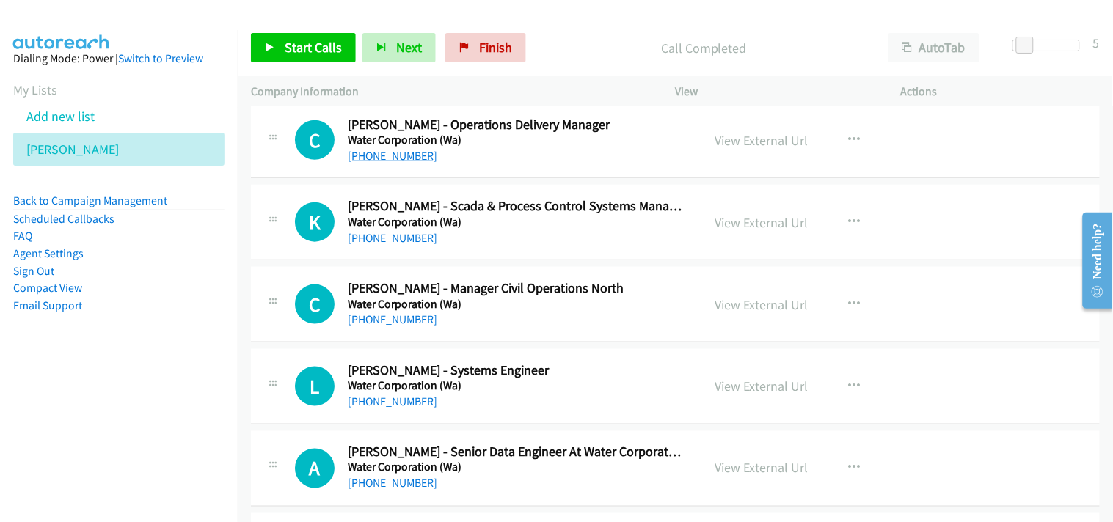
click at [401, 160] on link "[PHONE_NUMBER]" at bounding box center [393, 156] width 90 height 14
click at [729, 221] on link "View External Url" at bounding box center [761, 222] width 93 height 17
click at [370, 238] on link "[PHONE_NUMBER]" at bounding box center [393, 238] width 90 height 14
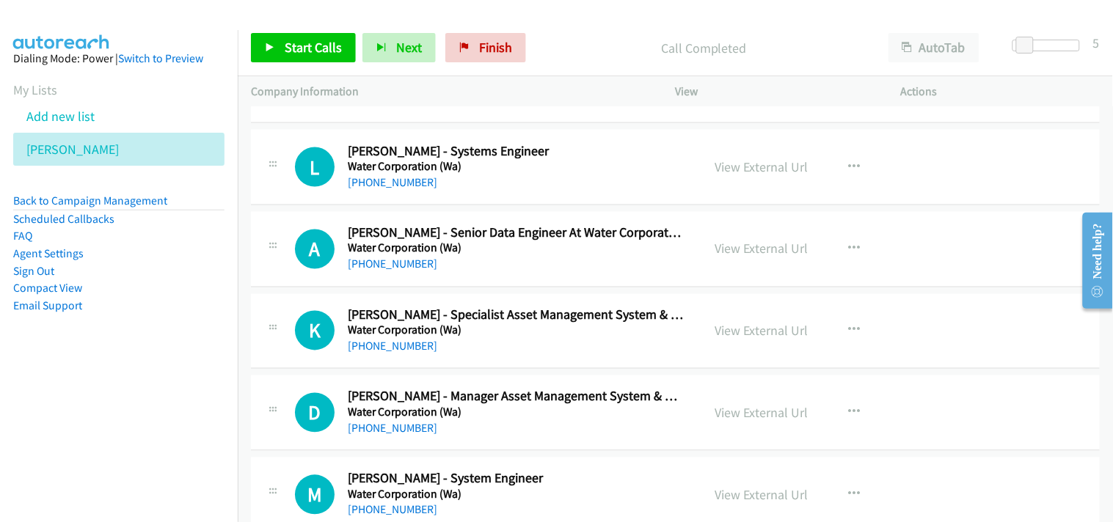
scroll to position [12064, 0]
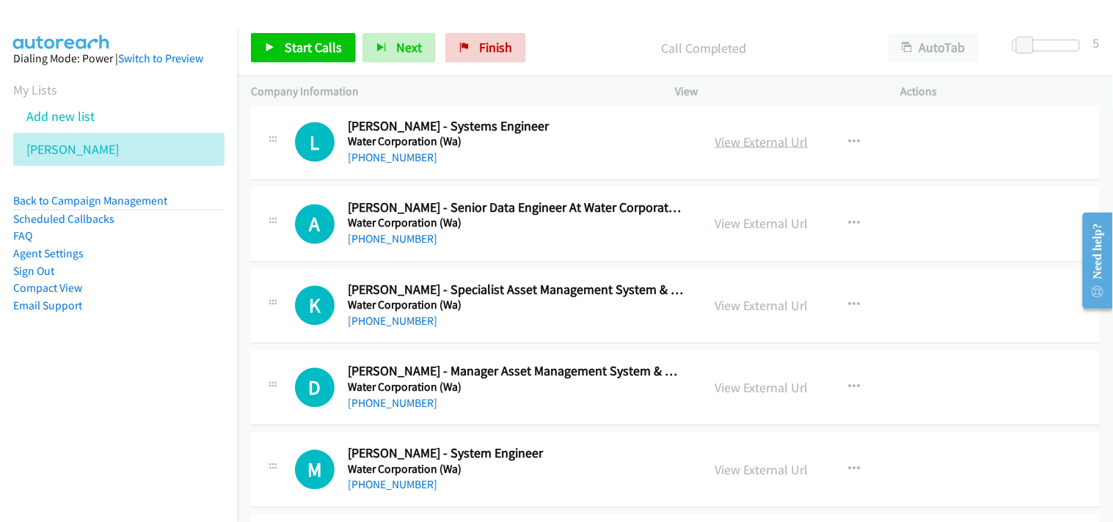
click at [753, 145] on link "View External Url" at bounding box center [761, 142] width 93 height 17
click at [389, 158] on link "[PHONE_NUMBER]" at bounding box center [393, 157] width 90 height 14
click at [729, 224] on link "View External Url" at bounding box center [761, 224] width 93 height 17
click at [376, 247] on link "[PHONE_NUMBER]" at bounding box center [393, 240] width 90 height 14
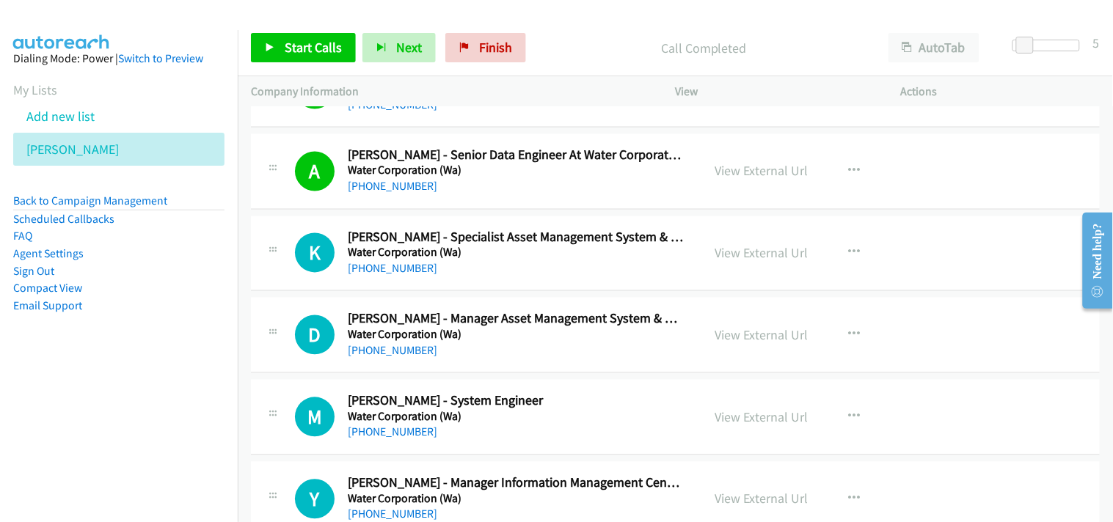
scroll to position [12146, 0]
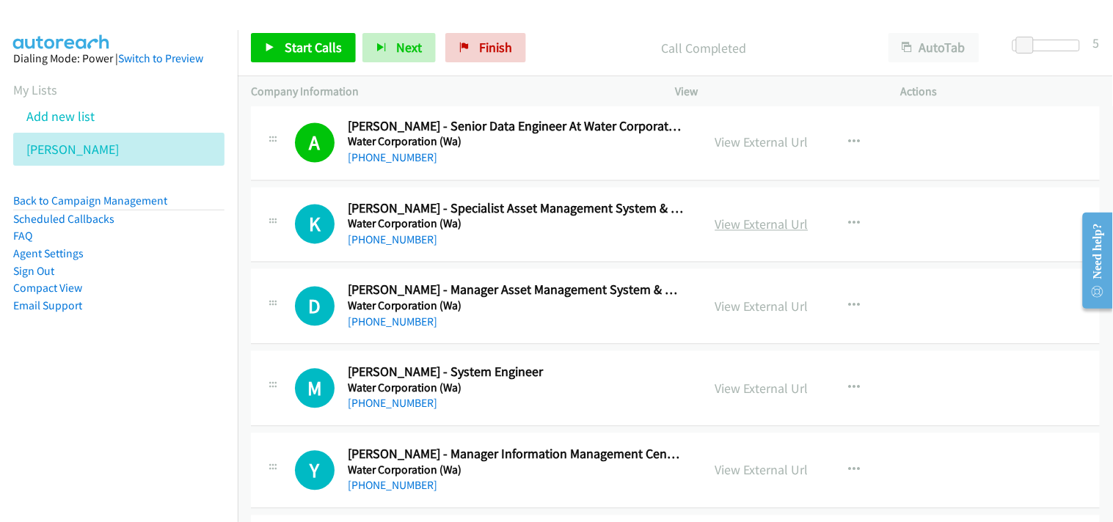
click at [743, 233] on link "View External Url" at bounding box center [761, 224] width 93 height 17
click at [406, 249] on div "[PHONE_NUMBER]" at bounding box center [515, 241] width 335 height 18
click at [398, 247] on link "[PHONE_NUMBER]" at bounding box center [393, 240] width 90 height 14
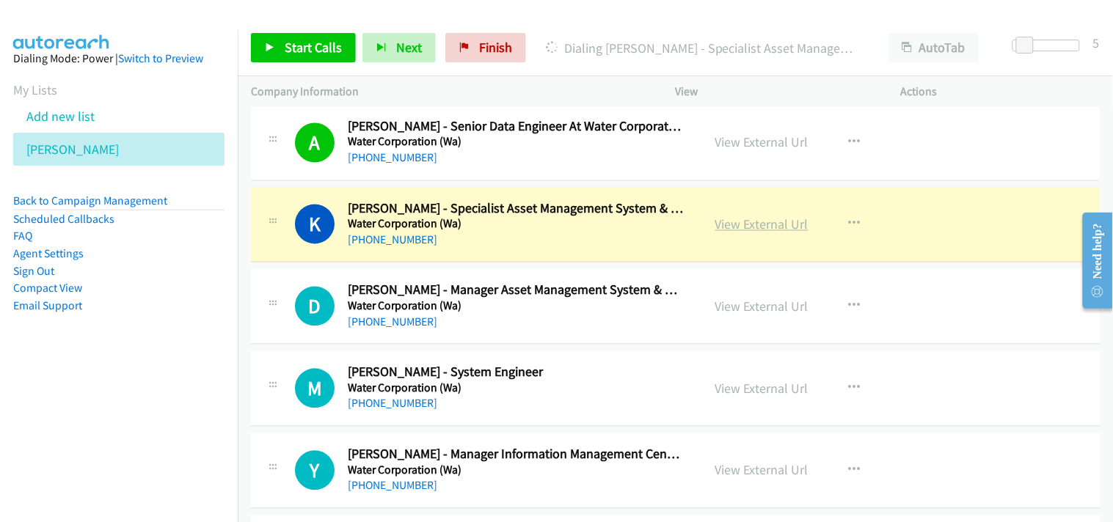
click at [786, 231] on link "View External Url" at bounding box center [761, 224] width 93 height 17
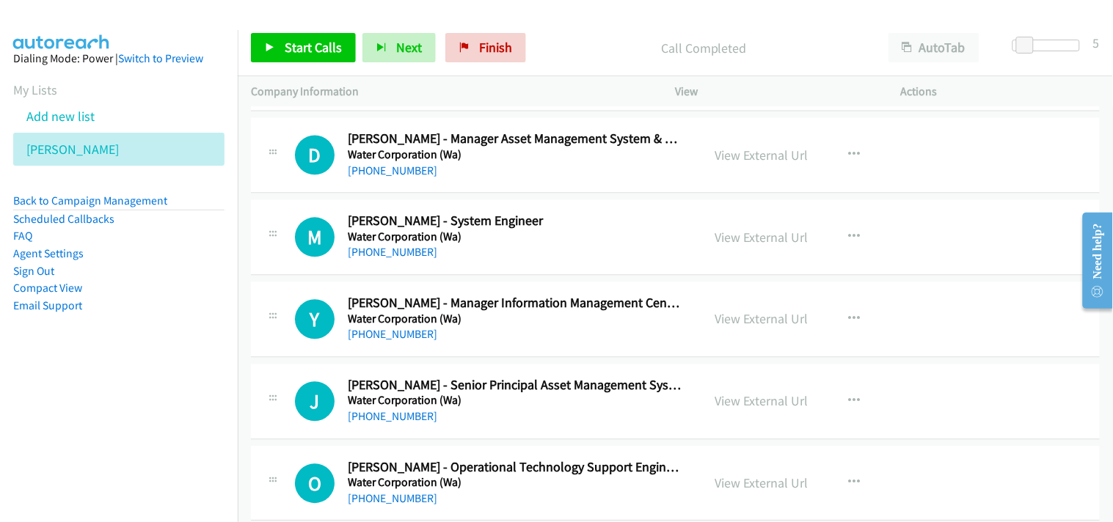
scroll to position [12308, 0]
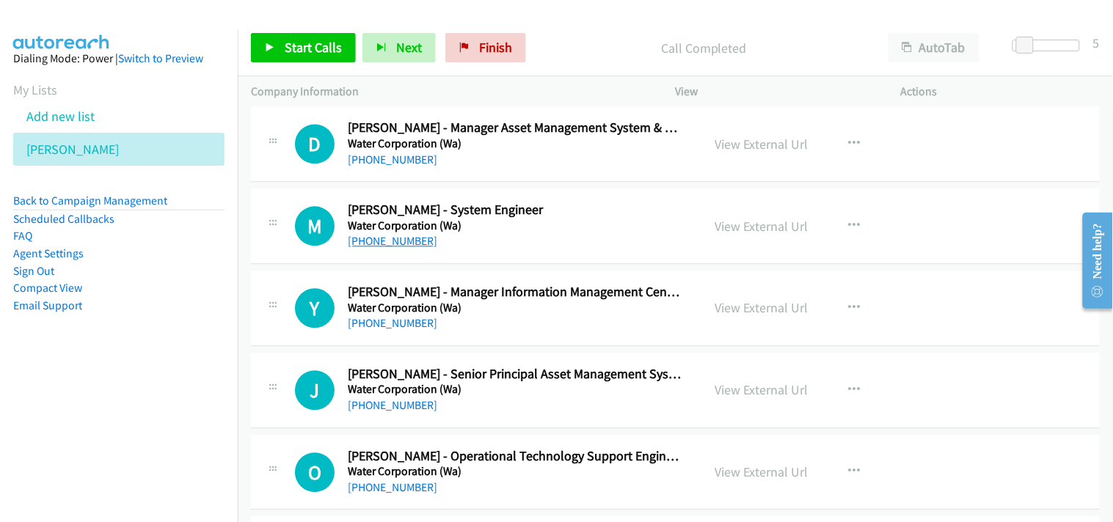
click at [411, 248] on link "[PHONE_NUMBER]" at bounding box center [393, 241] width 90 height 14
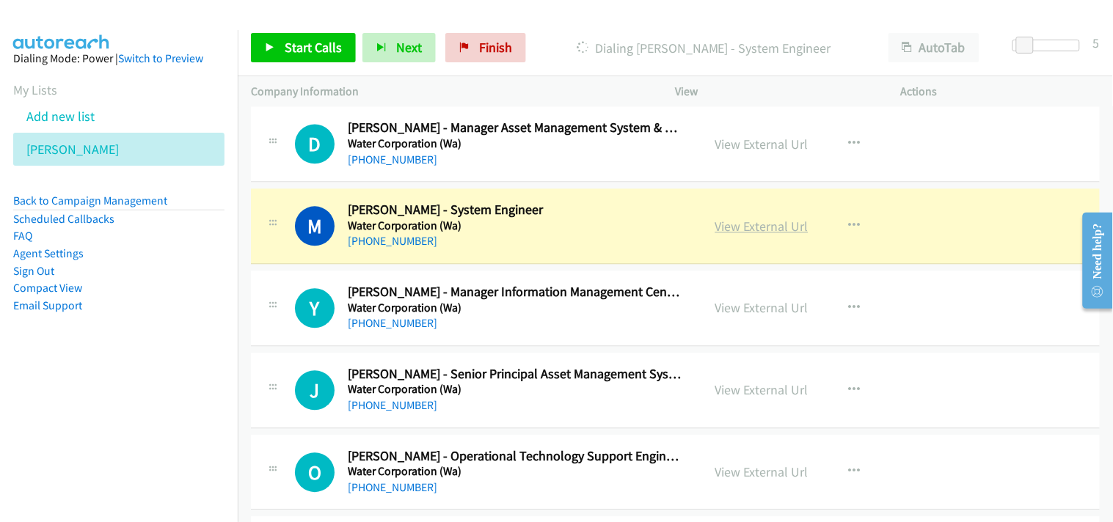
click at [726, 235] on link "View External Url" at bounding box center [761, 226] width 93 height 17
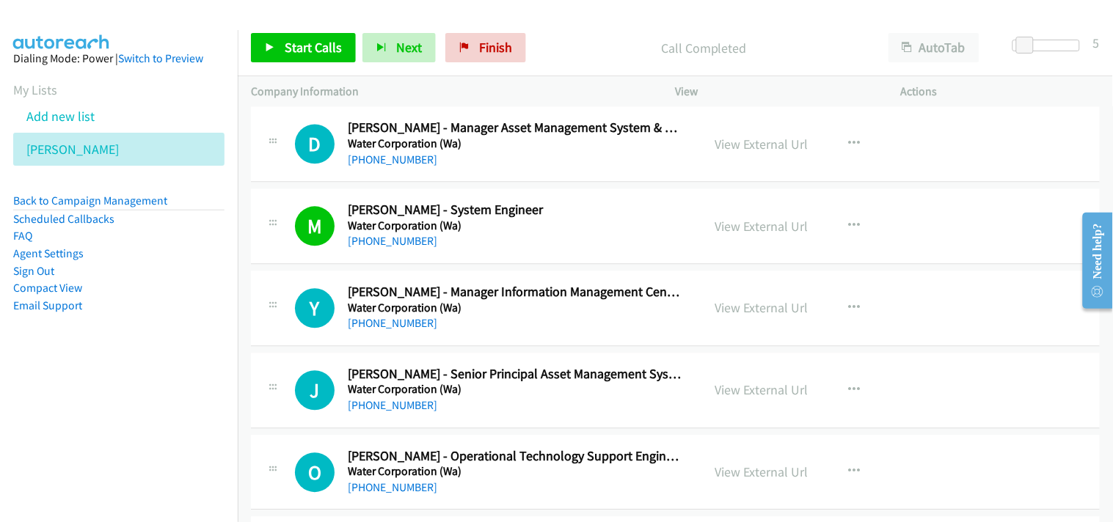
scroll to position [12472, 0]
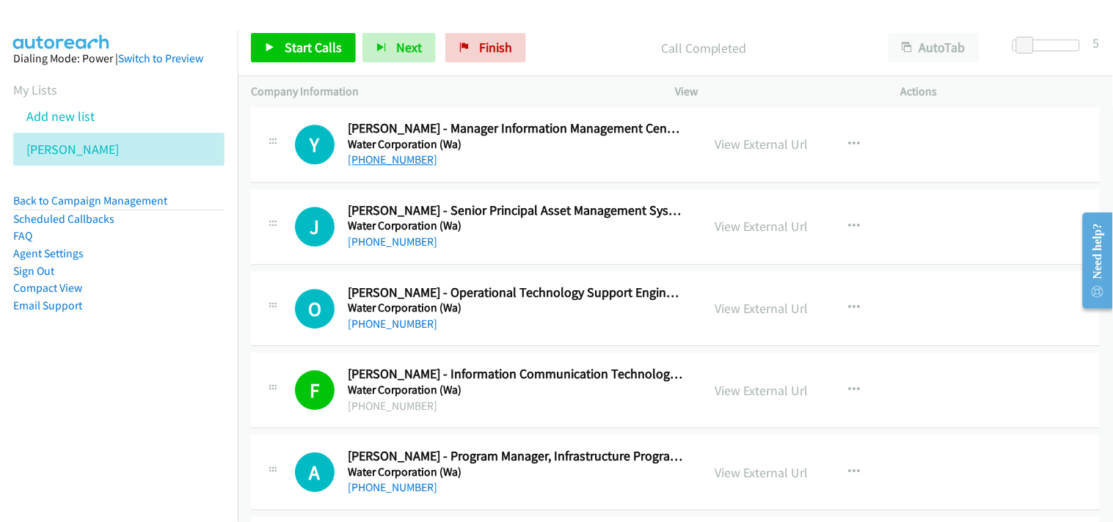
click at [376, 167] on link "[PHONE_NUMBER]" at bounding box center [393, 160] width 90 height 14
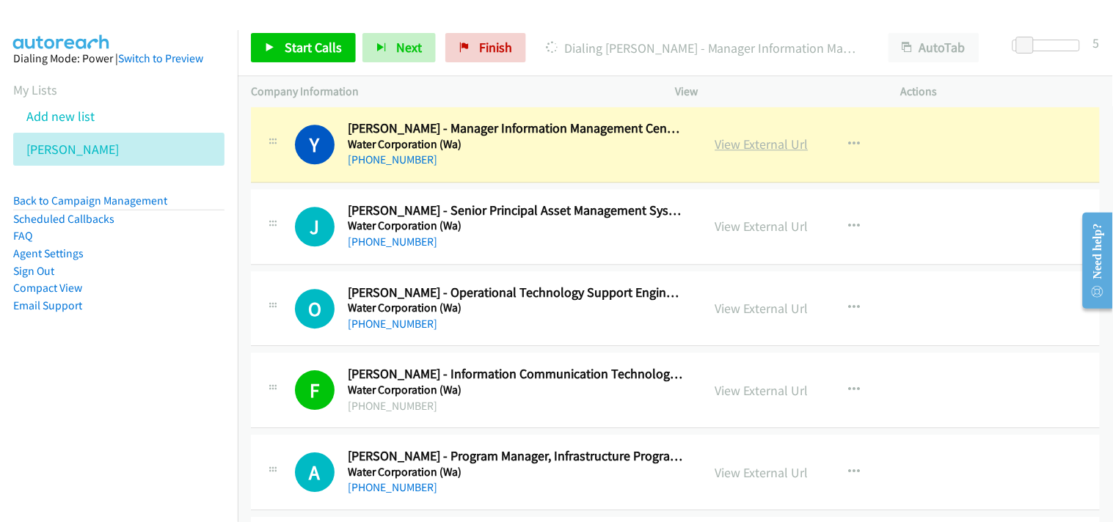
click at [771, 152] on link "View External Url" at bounding box center [761, 144] width 93 height 17
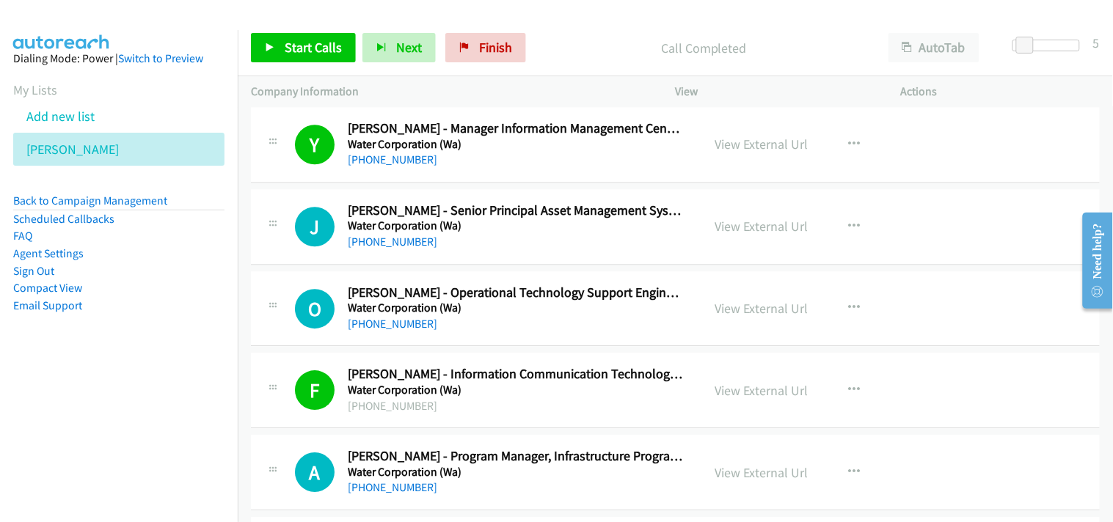
scroll to position [12553, 0]
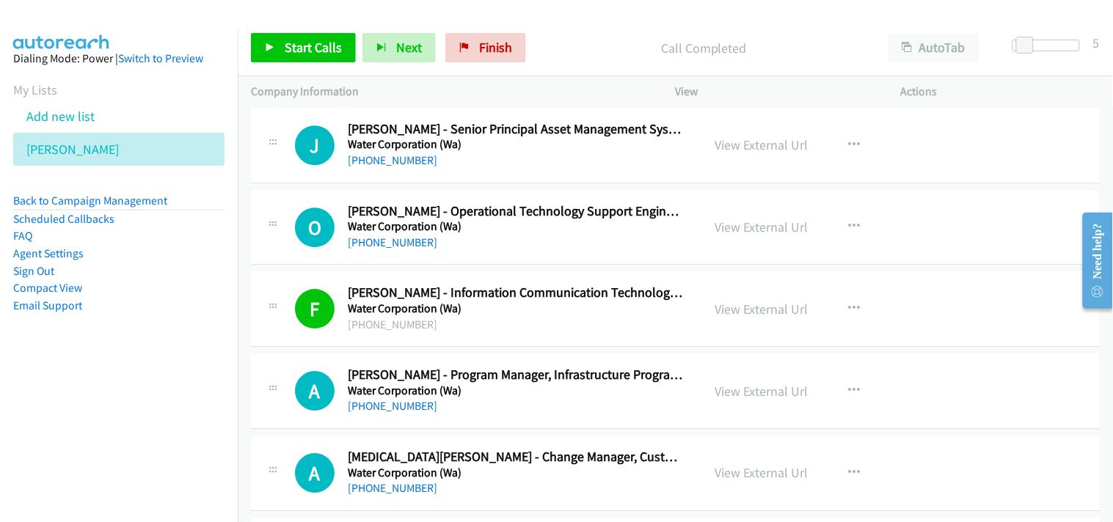
click at [397, 164] on link "[PHONE_NUMBER]" at bounding box center [393, 160] width 90 height 14
click at [393, 249] on link "[PHONE_NUMBER]" at bounding box center [393, 243] width 90 height 14
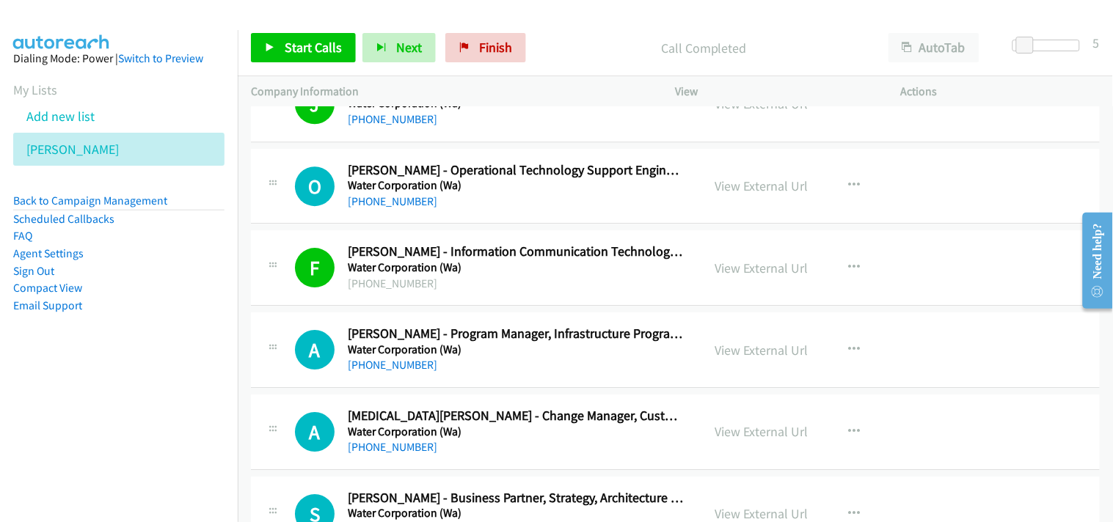
scroll to position [12635, 0]
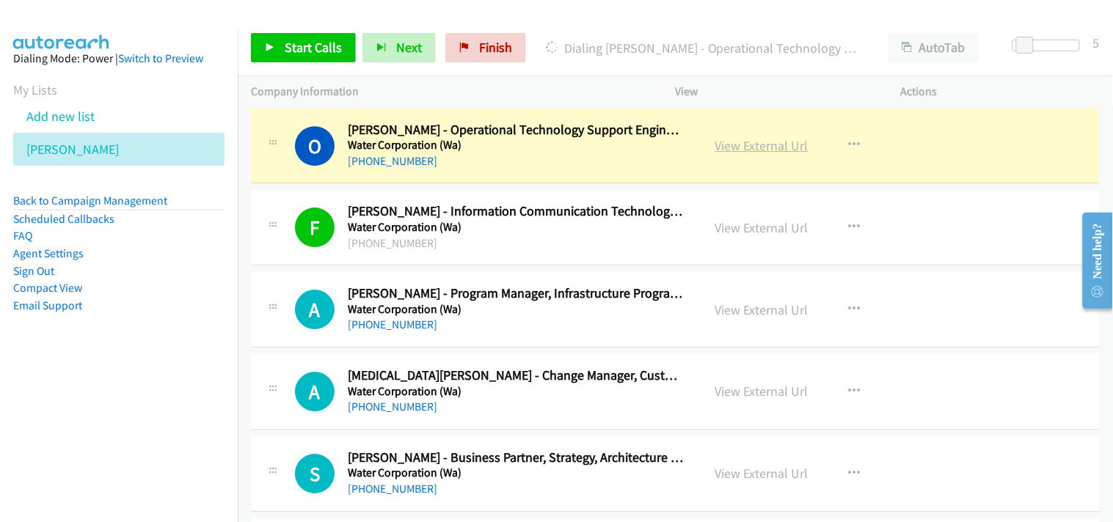
click at [724, 149] on link "View External Url" at bounding box center [761, 145] width 93 height 17
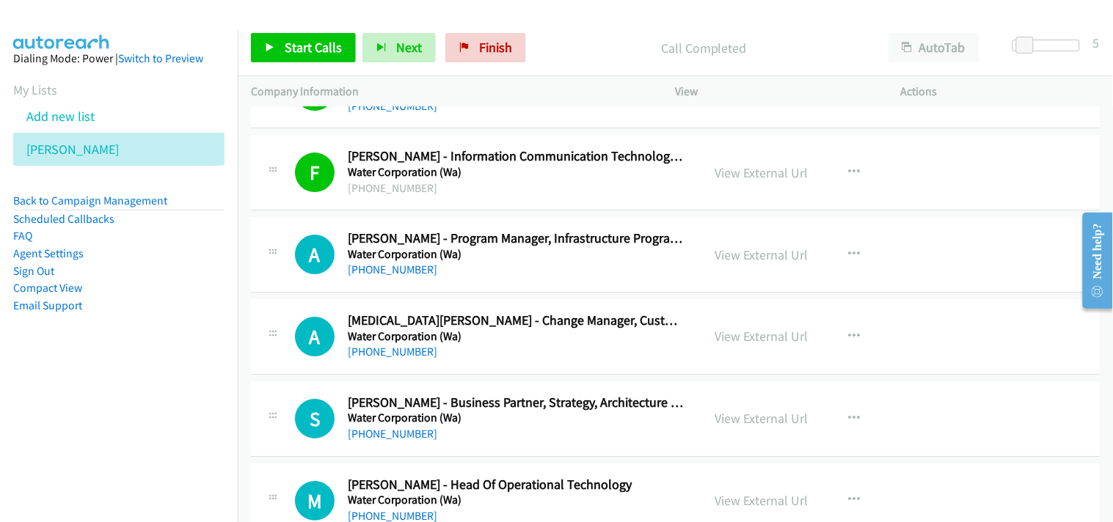
scroll to position [12716, 0]
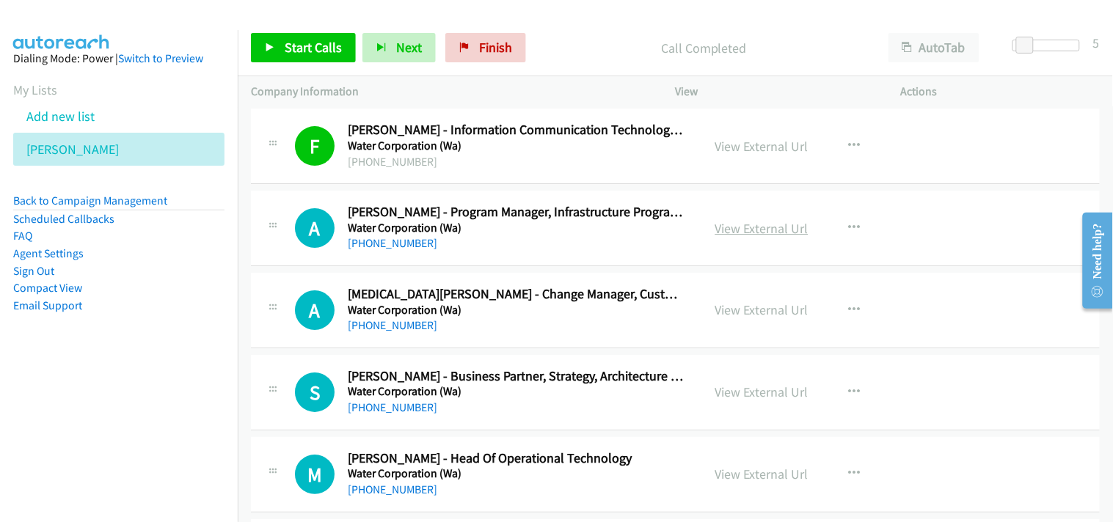
click at [729, 231] on link "View External Url" at bounding box center [761, 228] width 93 height 17
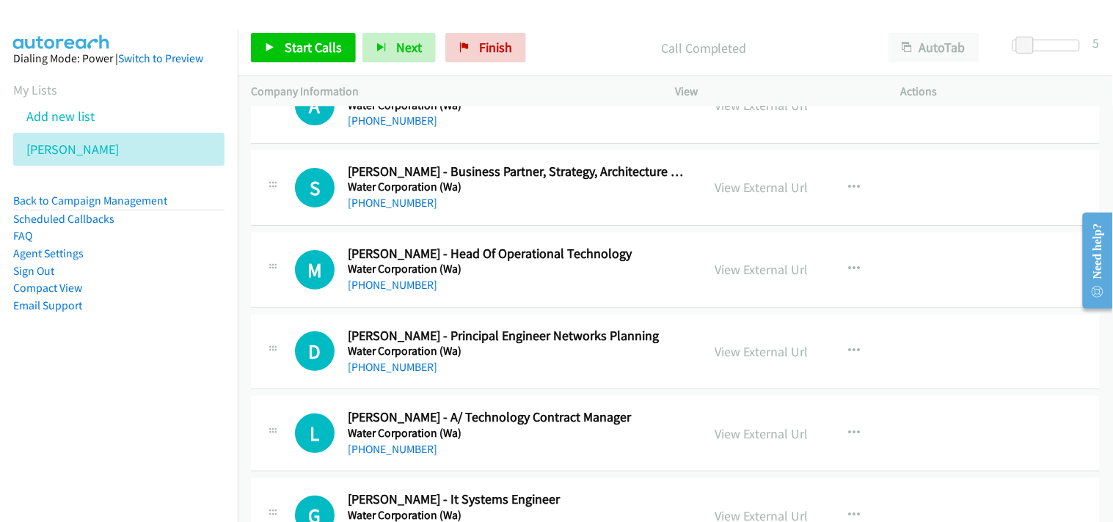
scroll to position [12961, 0]
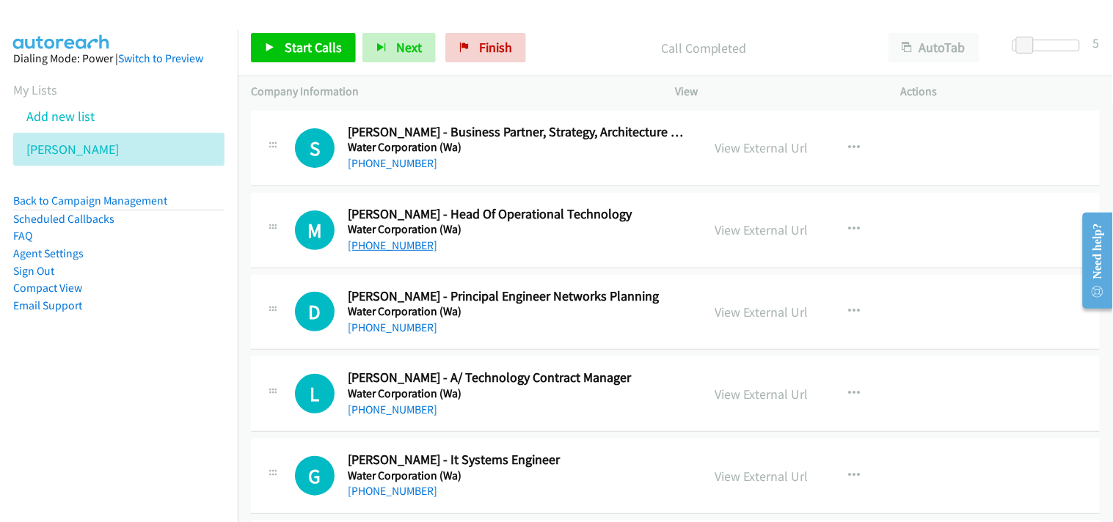
click at [385, 247] on link "[PHONE_NUMBER]" at bounding box center [393, 245] width 90 height 14
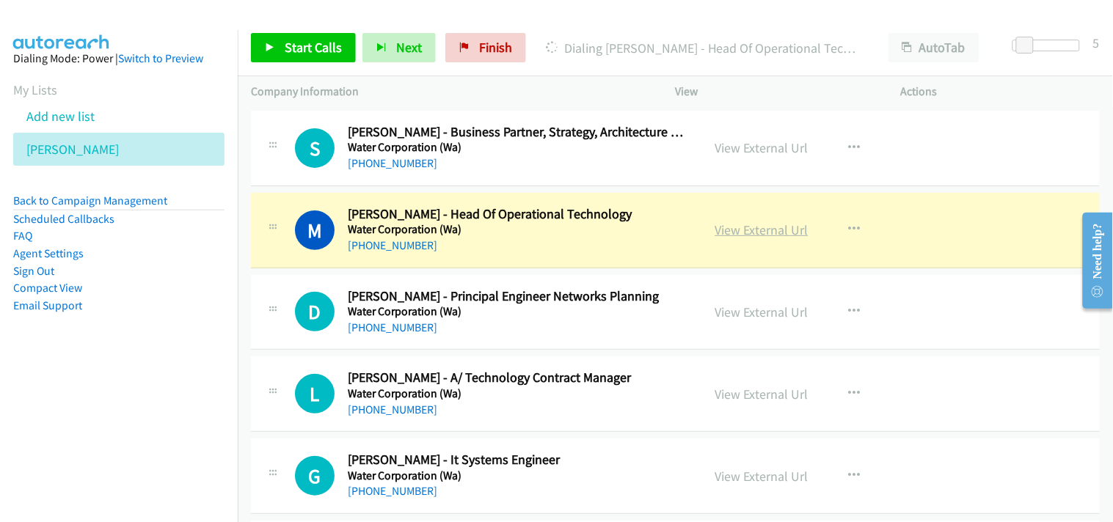
click at [724, 232] on link "View External Url" at bounding box center [761, 230] width 93 height 17
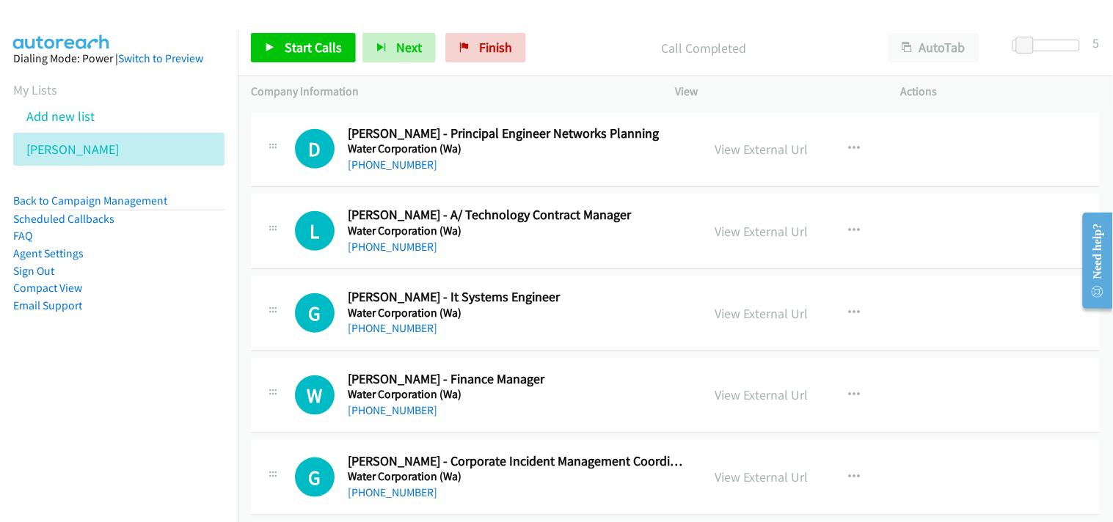
scroll to position [13206, 0]
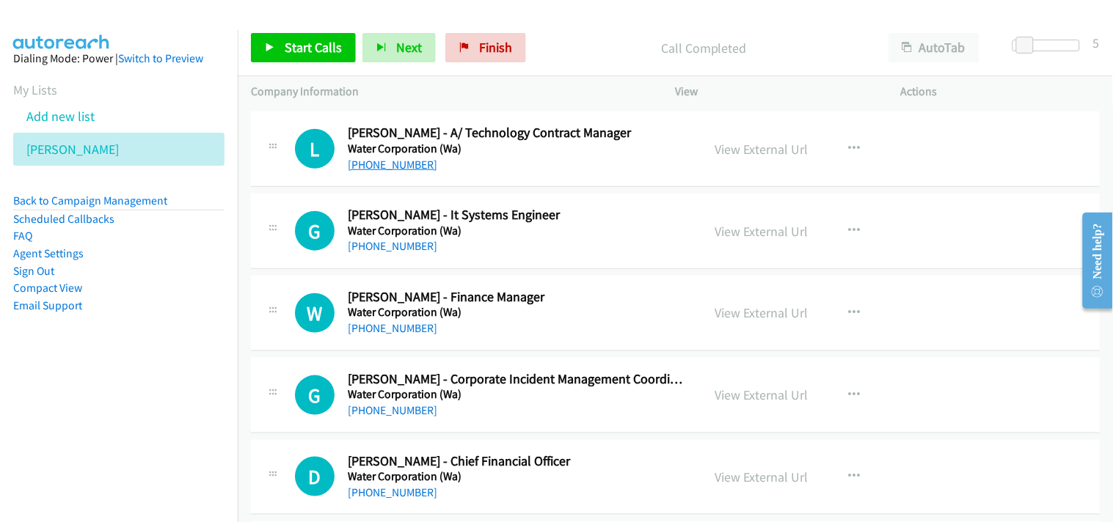
click at [392, 170] on link "[PHONE_NUMBER]" at bounding box center [393, 165] width 90 height 14
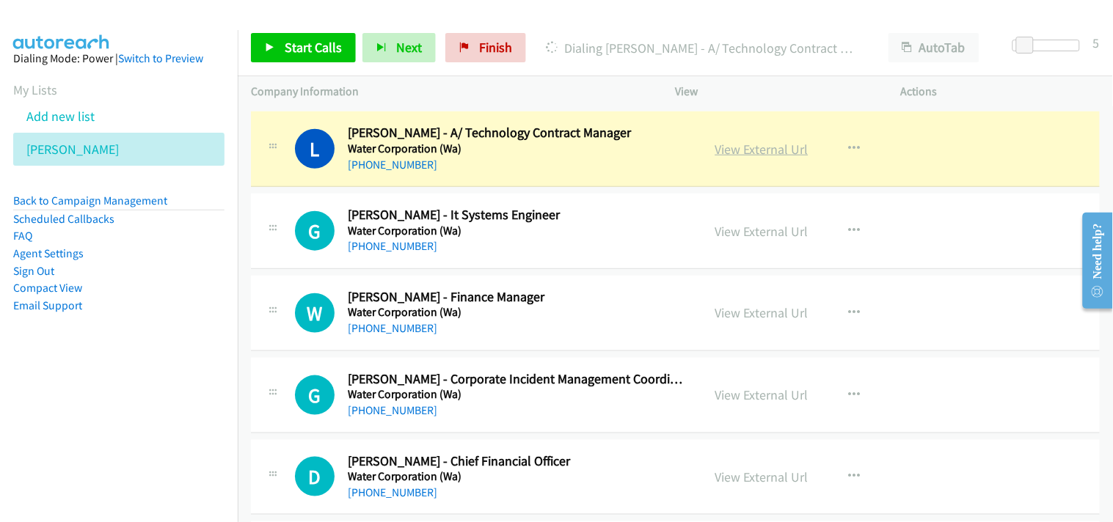
click at [746, 154] on link "View External Url" at bounding box center [761, 149] width 93 height 17
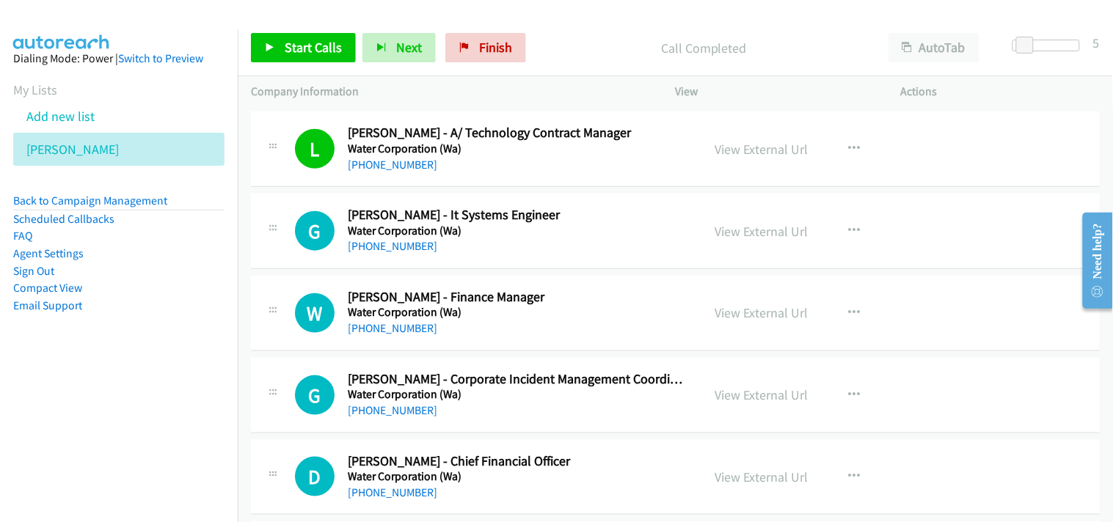
scroll to position [13287, 0]
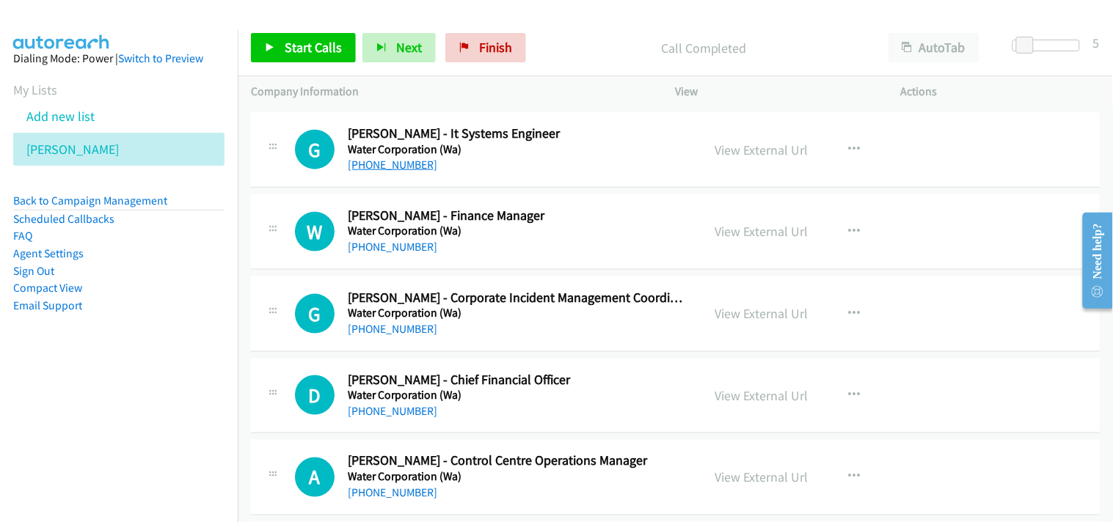
click at [383, 167] on link "[PHONE_NUMBER]" at bounding box center [393, 165] width 90 height 14
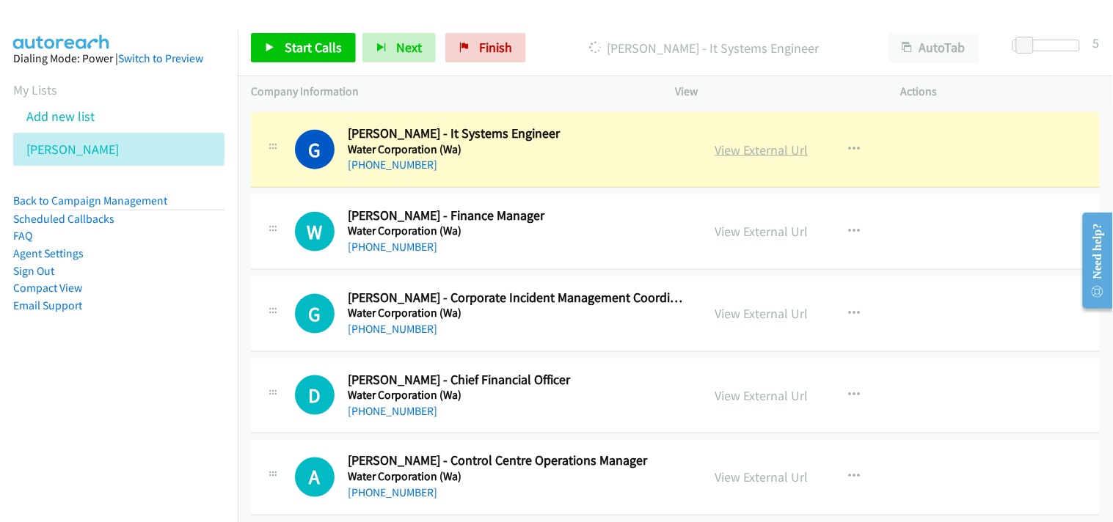
click at [742, 158] on link "View External Url" at bounding box center [761, 150] width 93 height 17
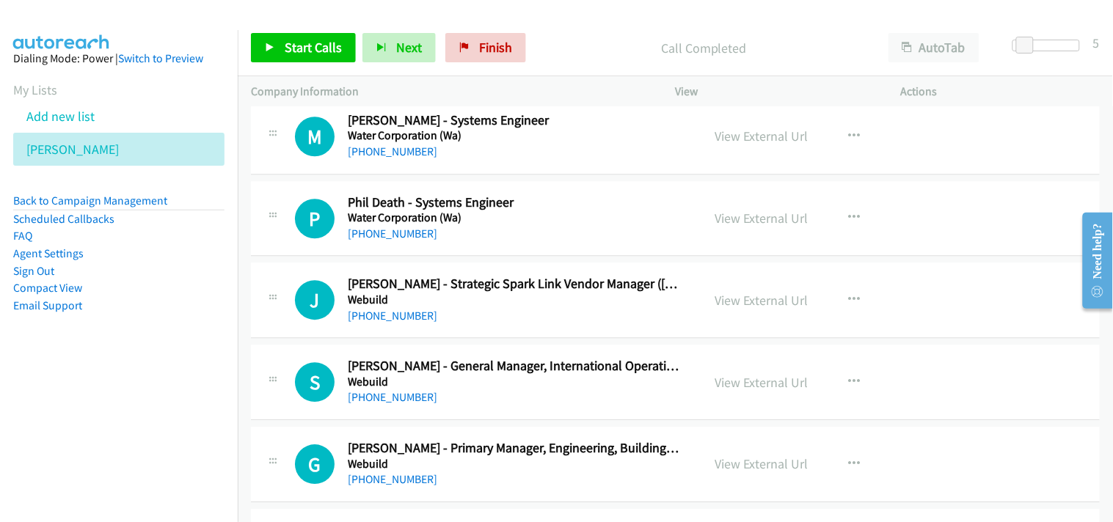
scroll to position [13857, 0]
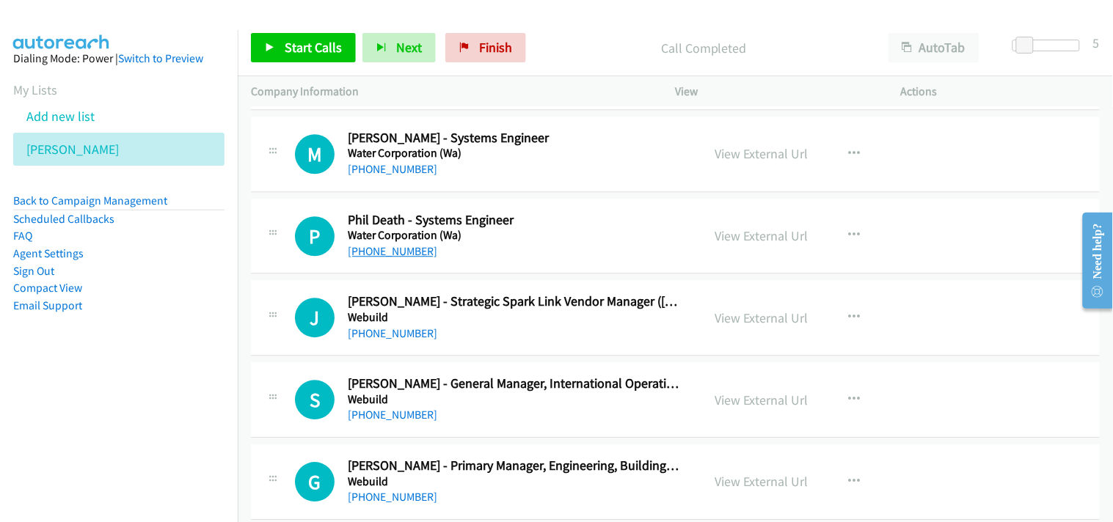
click at [384, 254] on link "[PHONE_NUMBER]" at bounding box center [393, 251] width 90 height 14
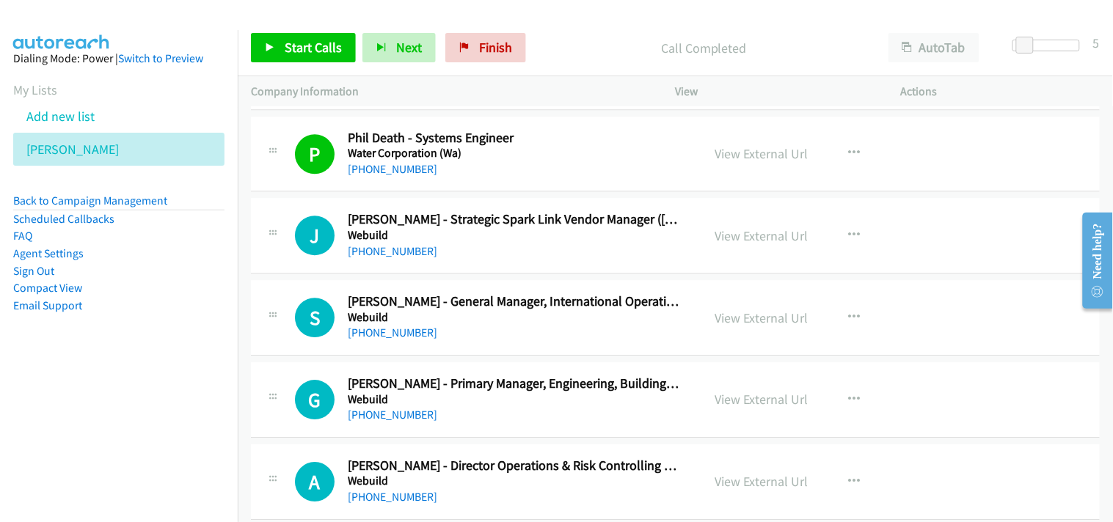
scroll to position [14102, 0]
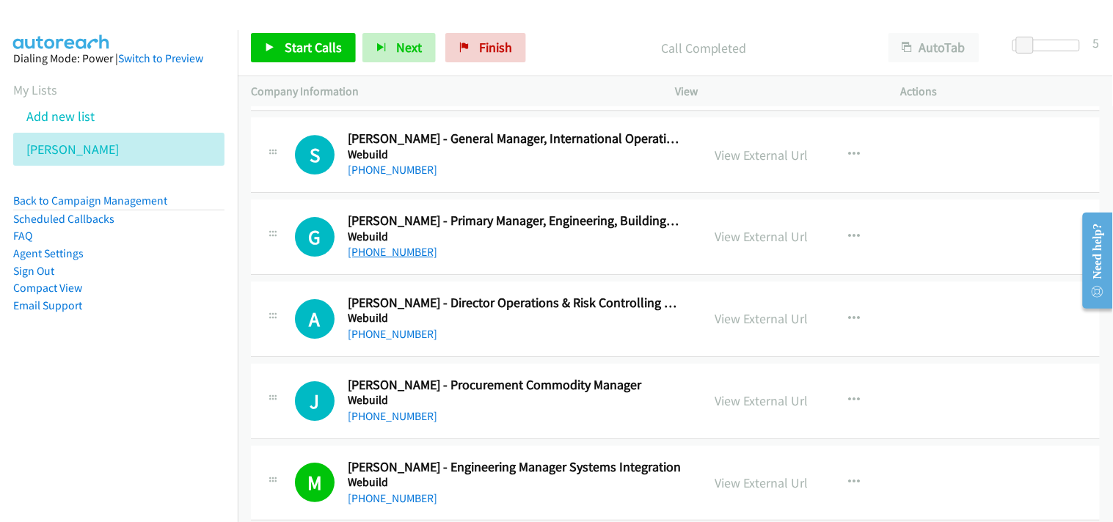
click at [382, 252] on link "[PHONE_NUMBER]" at bounding box center [393, 252] width 90 height 14
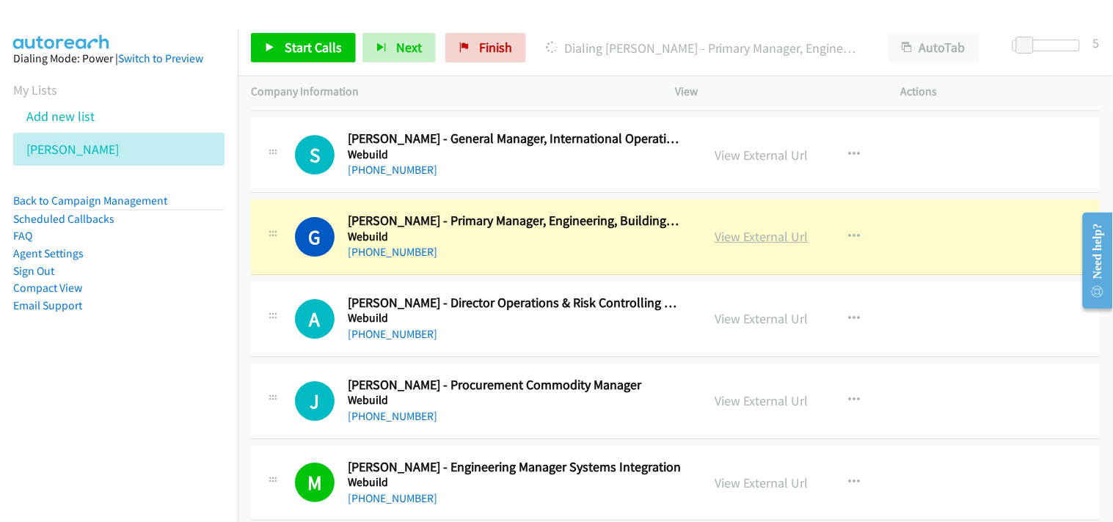
click at [731, 245] on link "View External Url" at bounding box center [761, 236] width 93 height 17
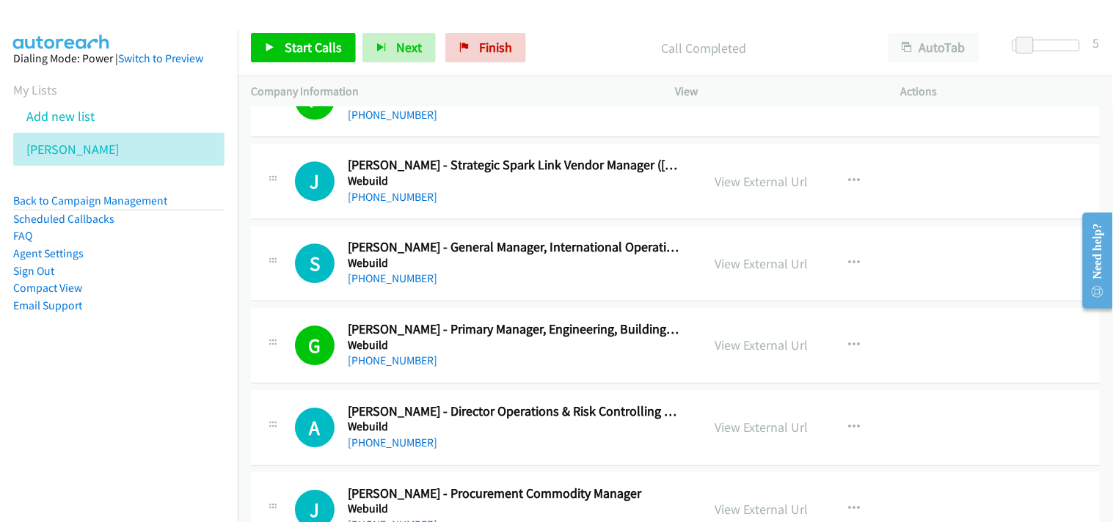
scroll to position [14021, 0]
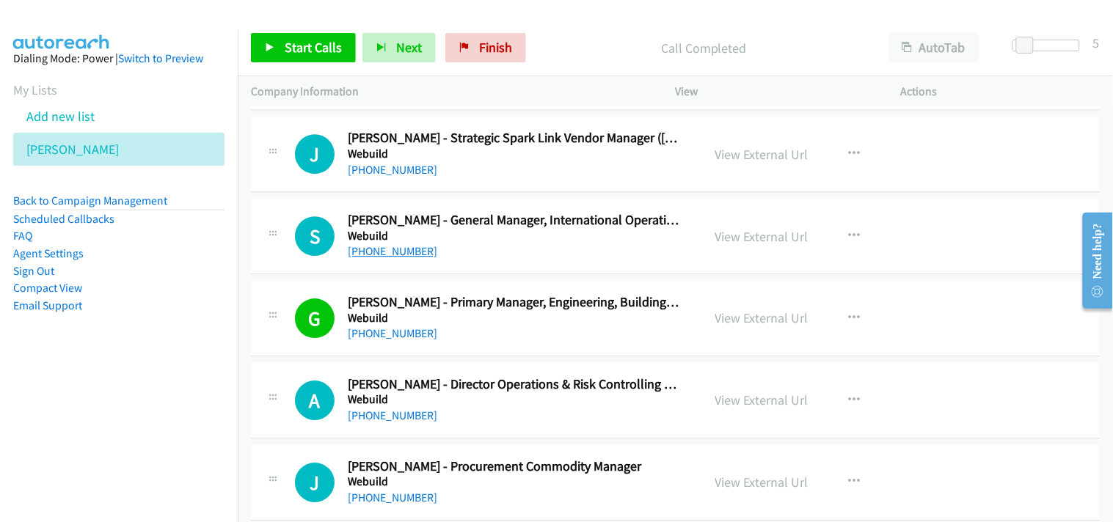
click at [378, 251] on link "[PHONE_NUMBER]" at bounding box center [393, 251] width 90 height 14
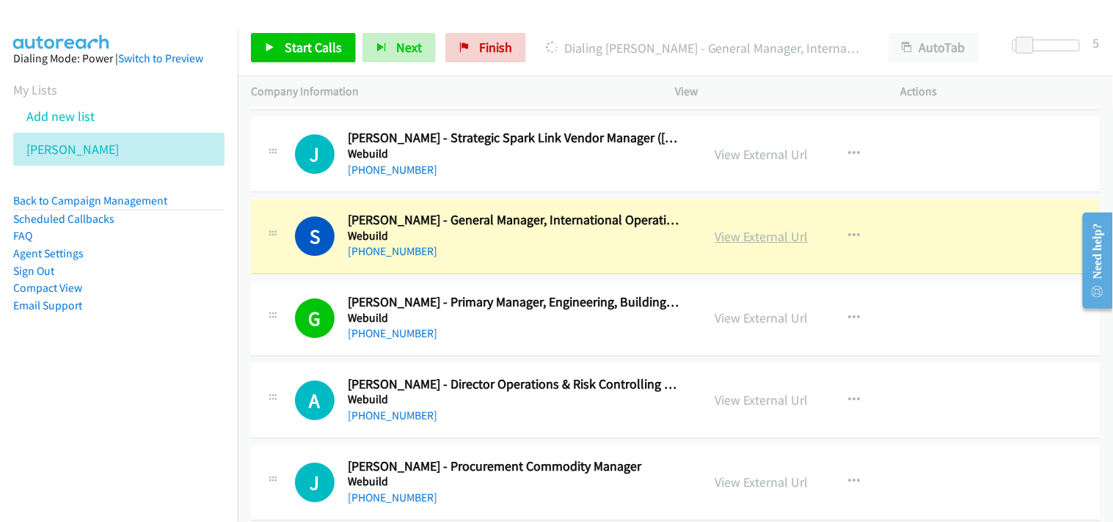
click at [731, 243] on link "View External Url" at bounding box center [761, 236] width 93 height 17
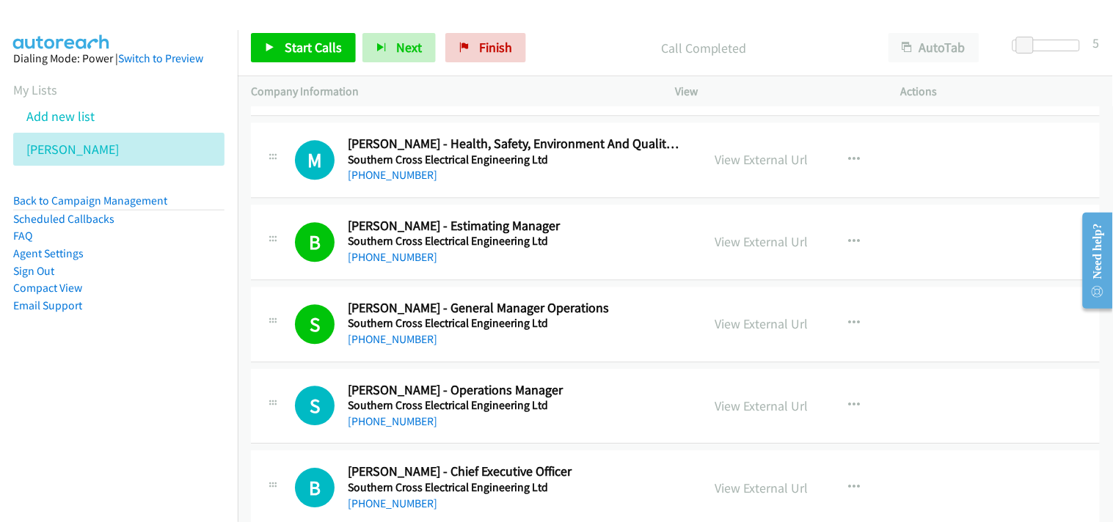
scroll to position [0, 0]
